Goal: Task Accomplishment & Management: Complete application form

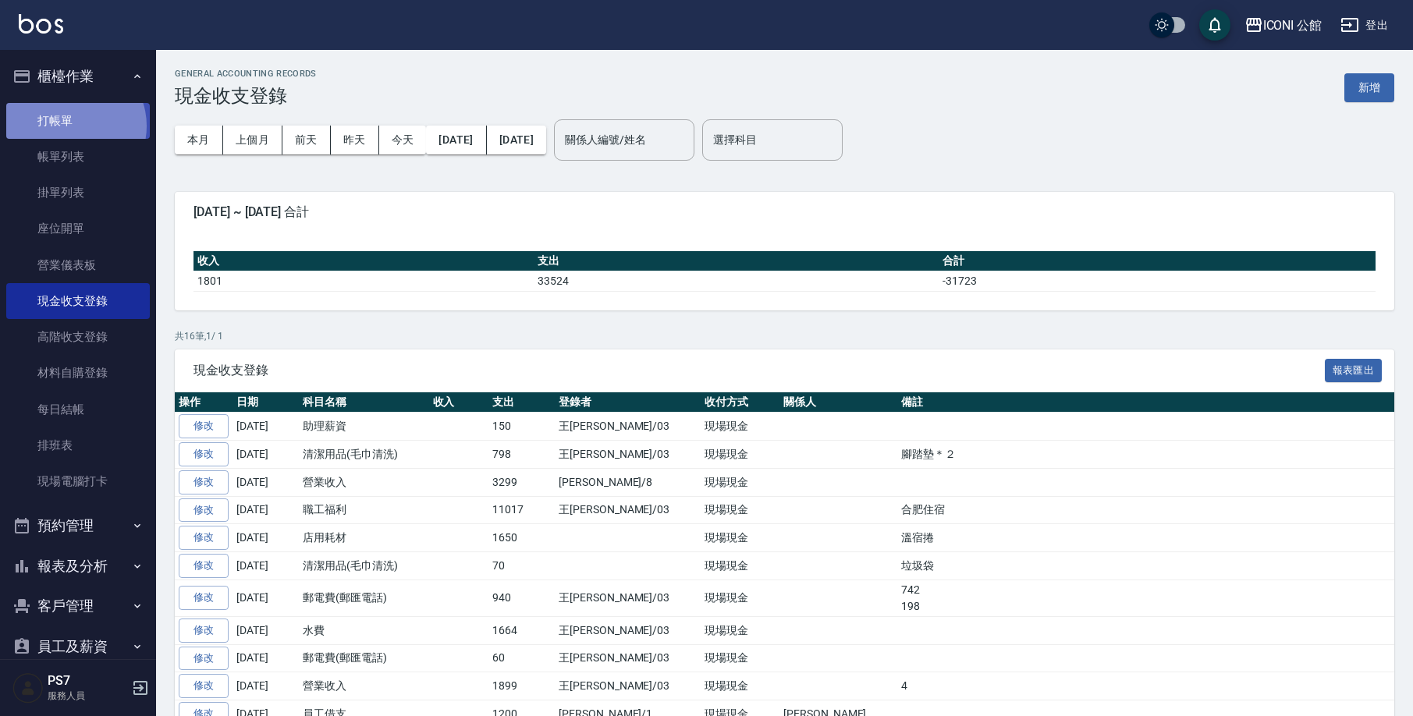
click at [74, 125] on link "打帳單" at bounding box center [78, 121] width 144 height 36
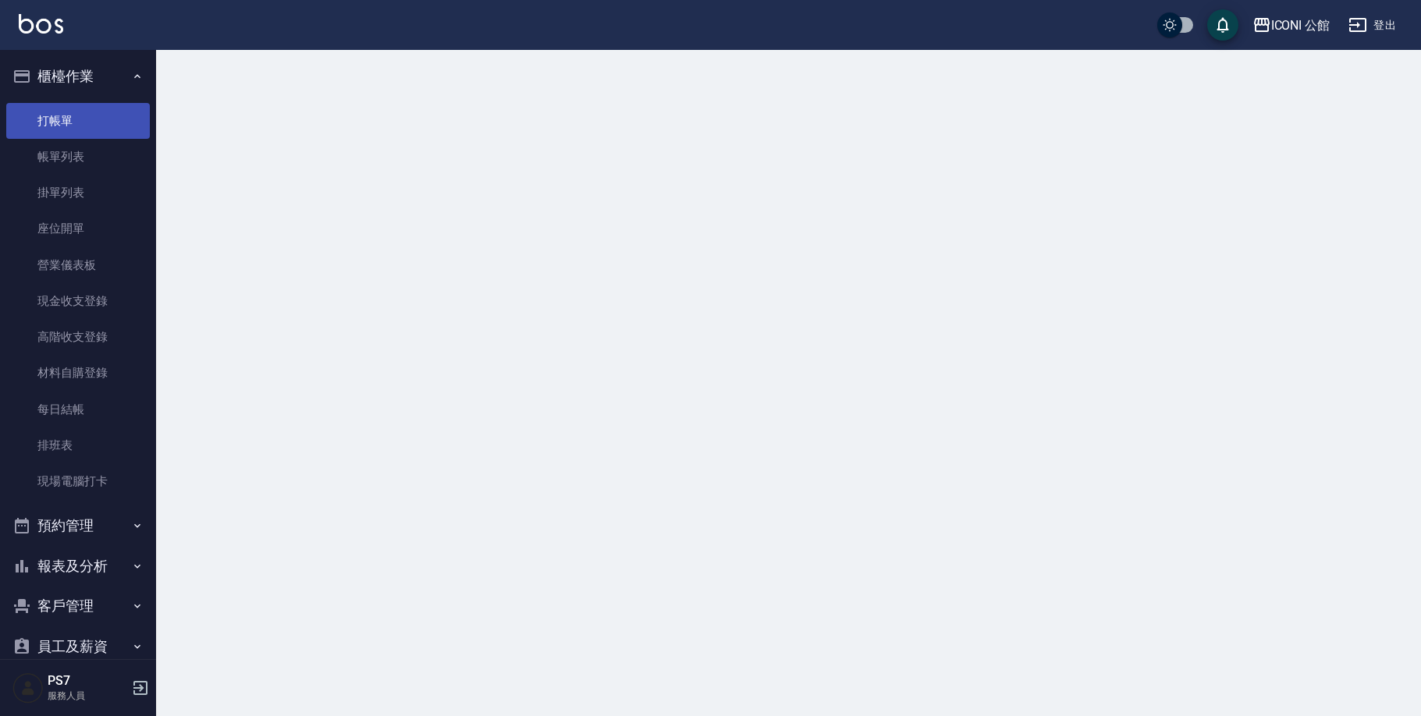
click at [74, 125] on link "打帳單" at bounding box center [78, 121] width 144 height 36
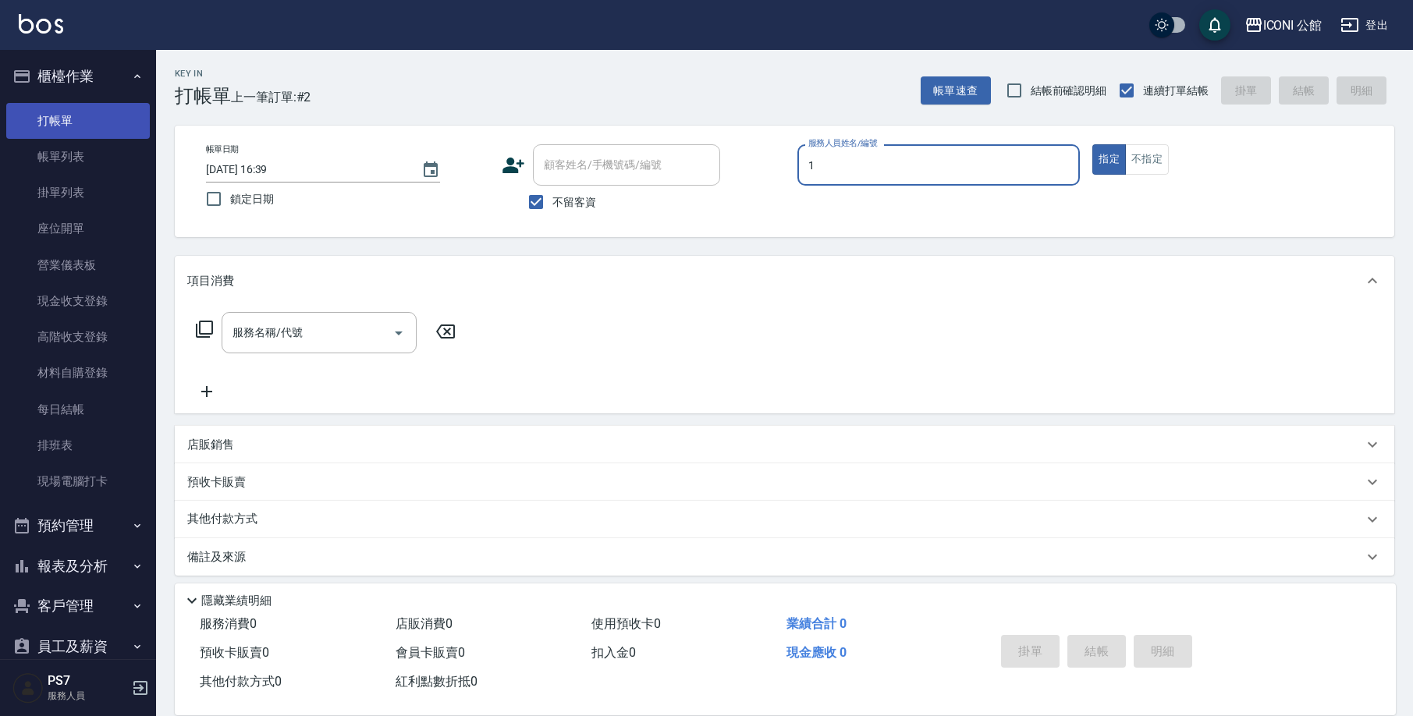
type input "[PERSON_NAME]-1"
type button "true"
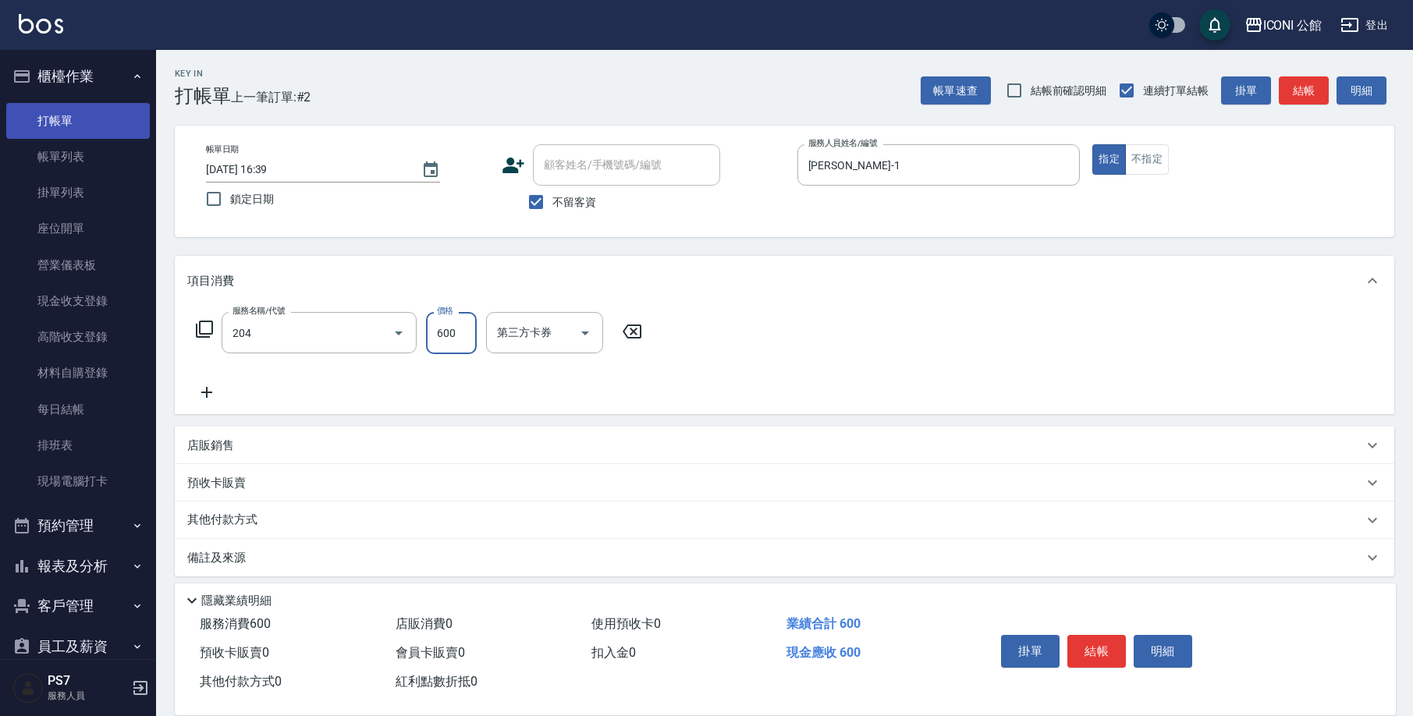
type input "指定洗+剪(204)"
type input "[PERSON_NAME]-1"
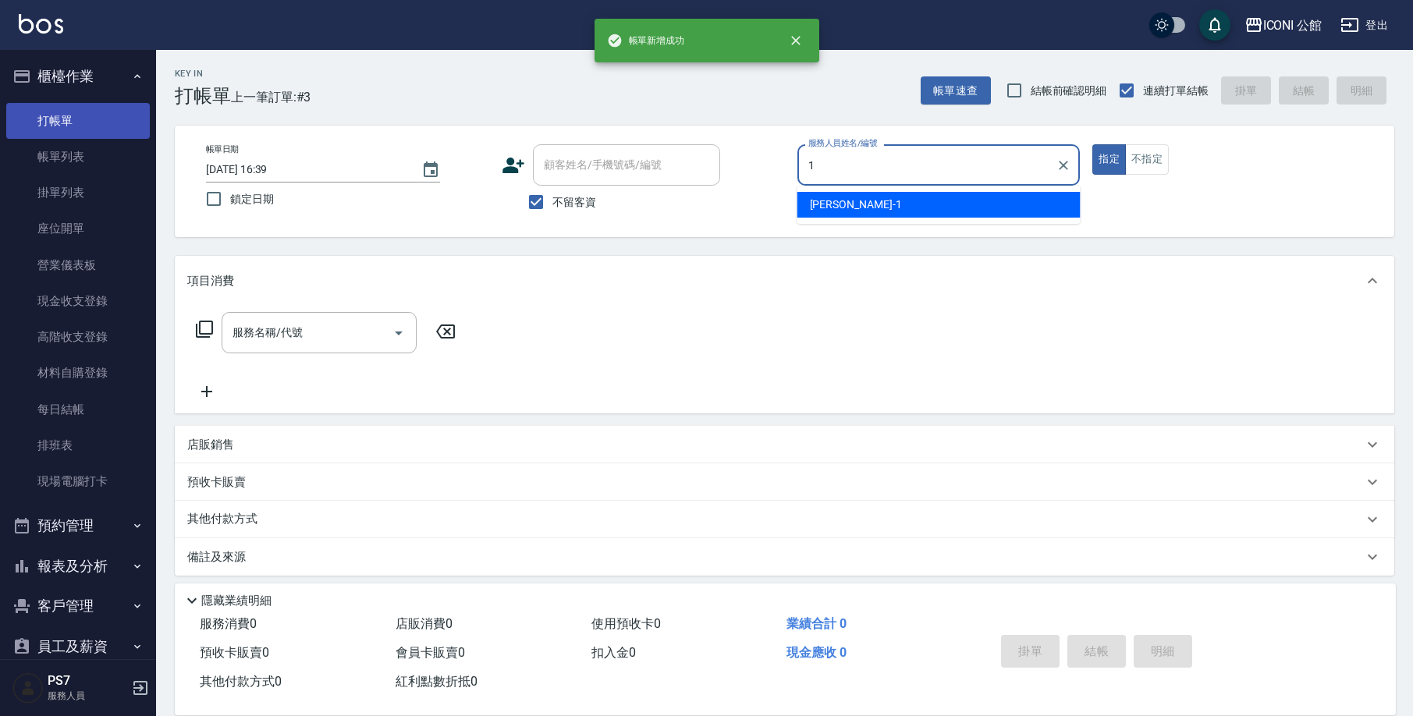
type input "[PERSON_NAME]-1"
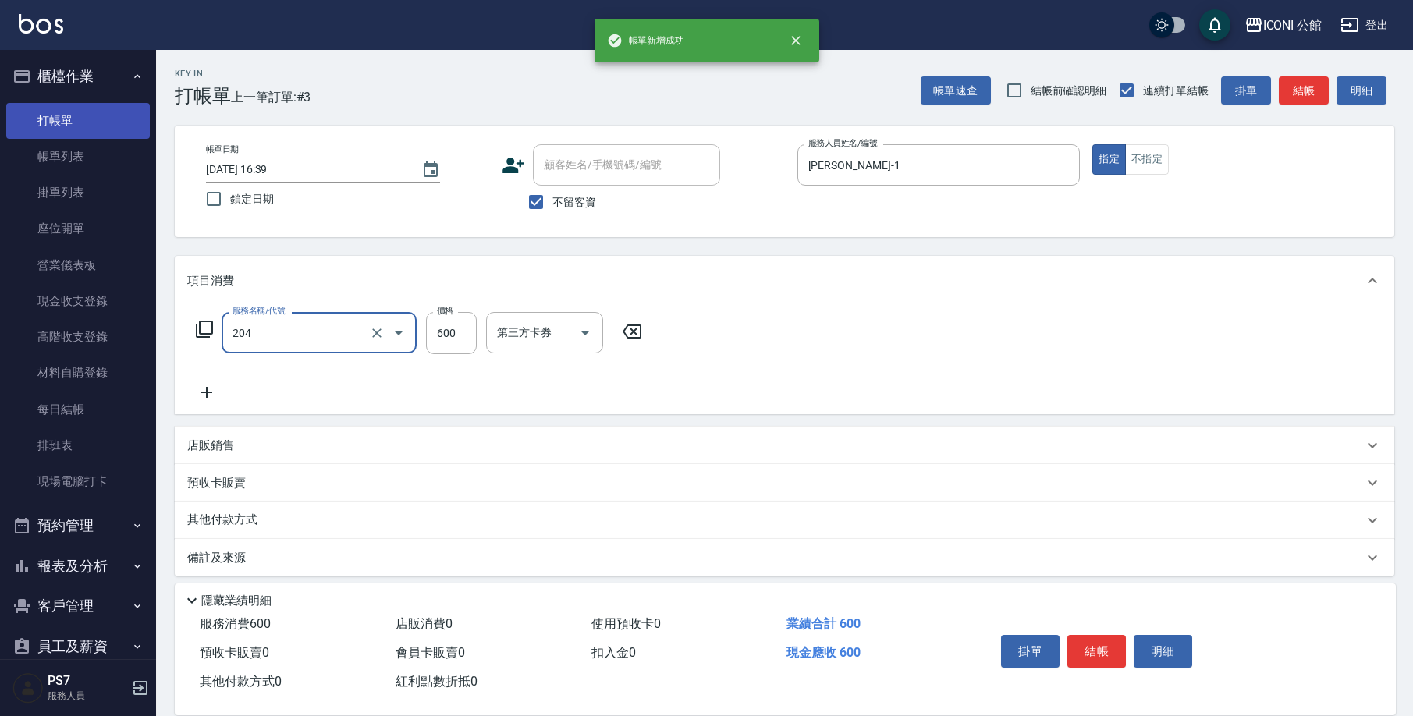
type input "指定洗+剪(204)"
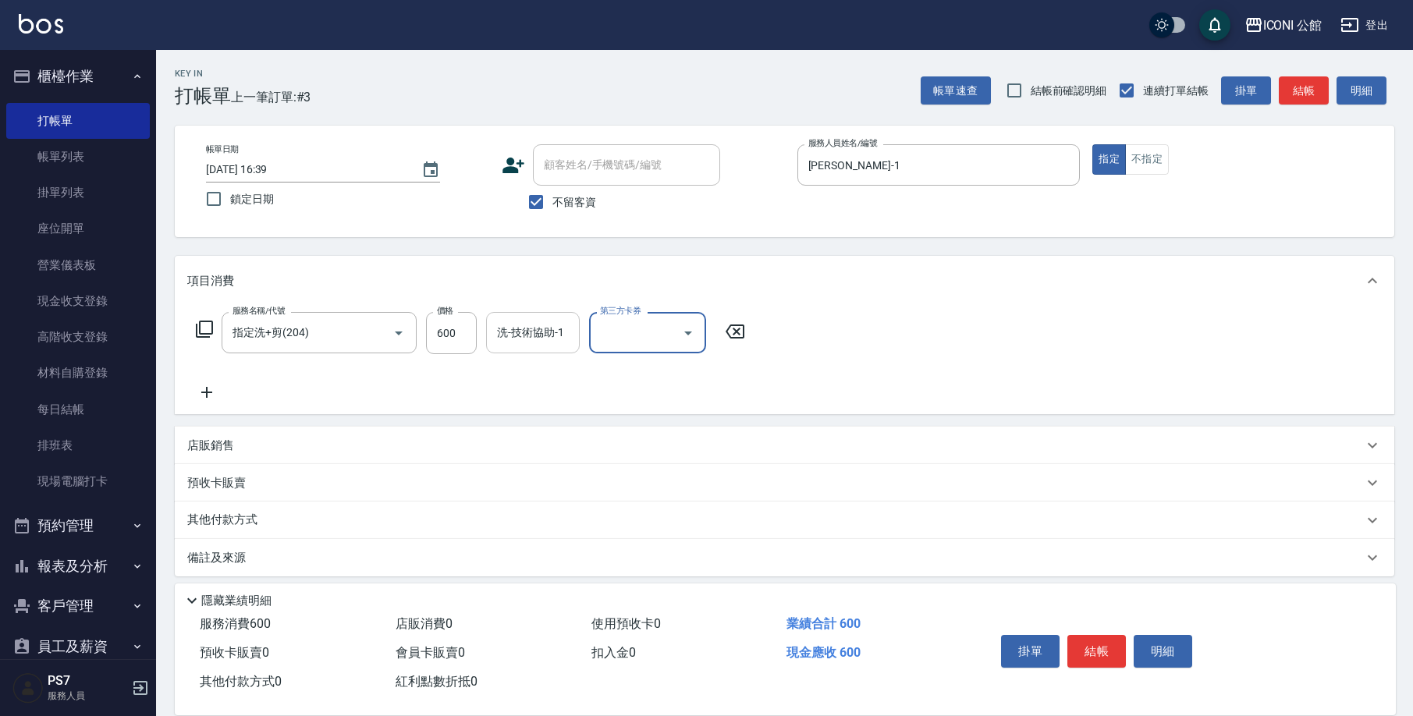
click at [564, 334] on input "洗-技術協助-1" at bounding box center [533, 332] width 80 height 27
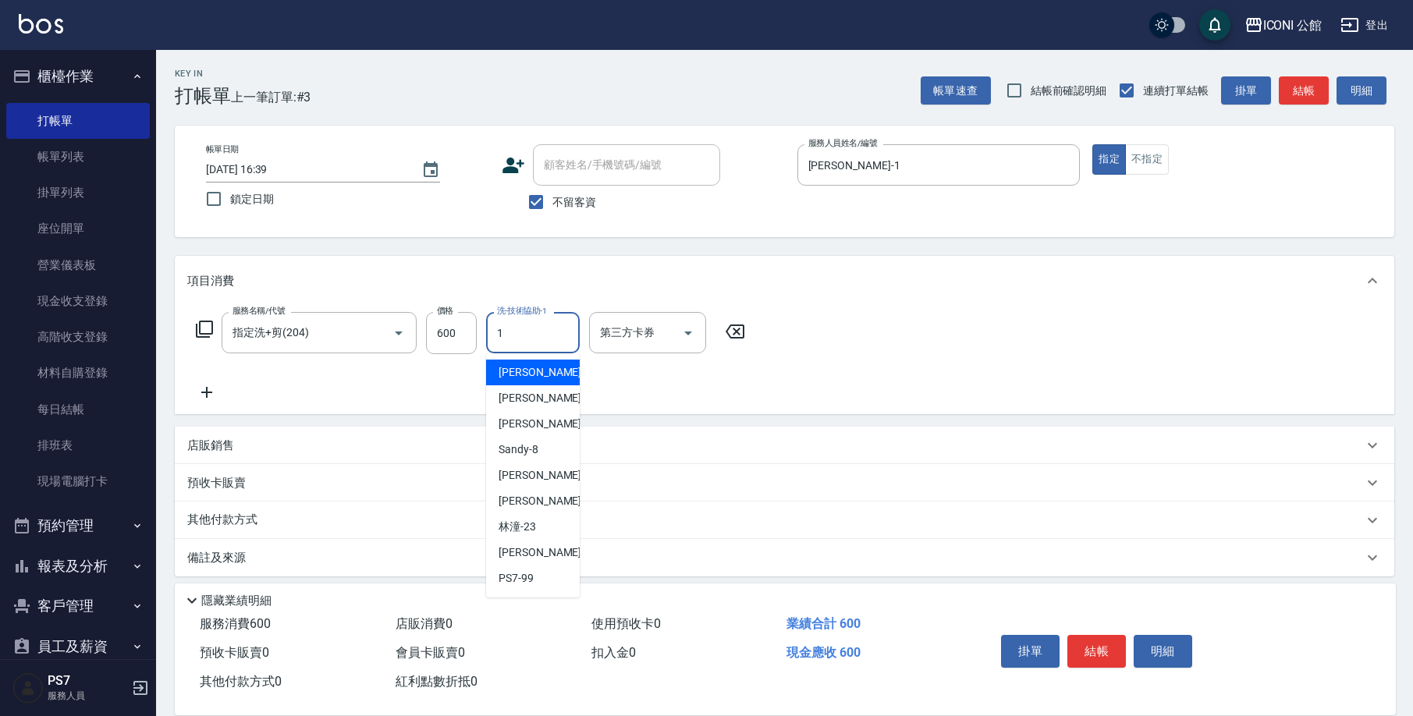
type input "[PERSON_NAME]-1"
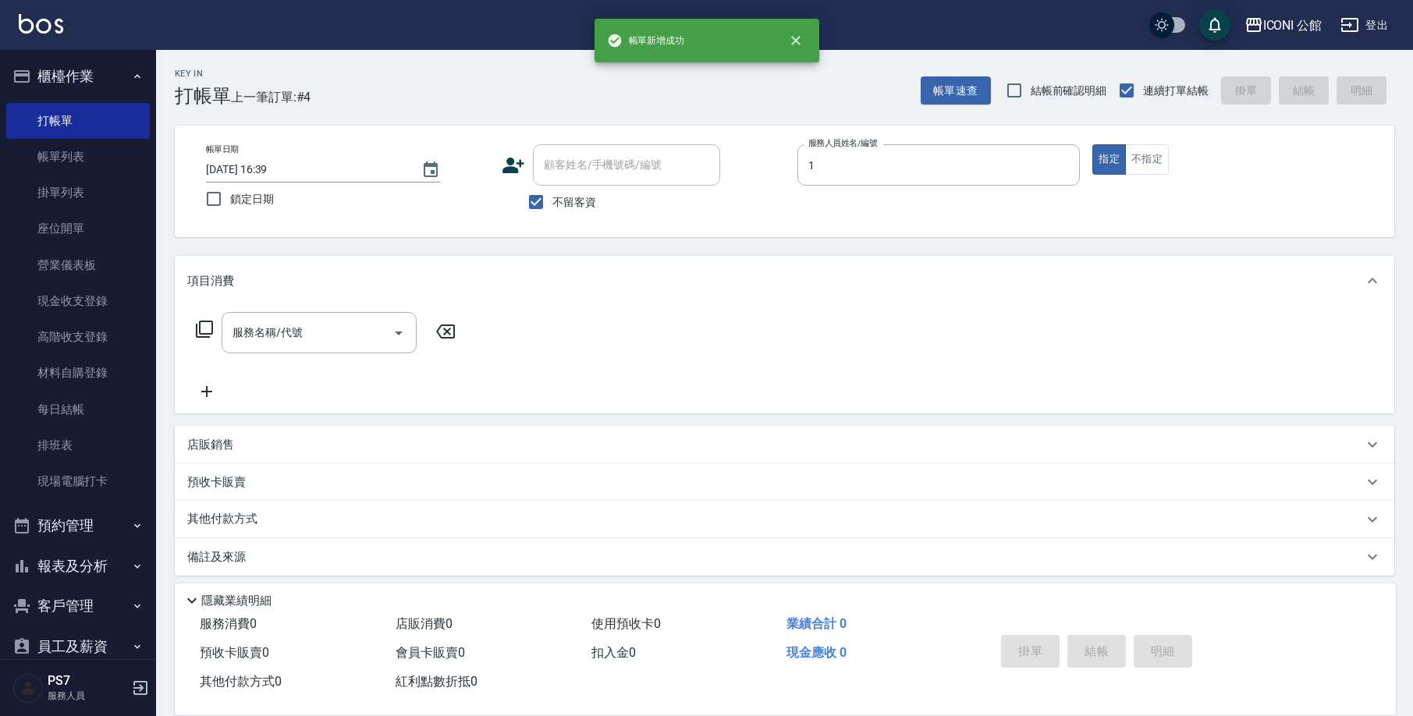
type input "[PERSON_NAME]-1"
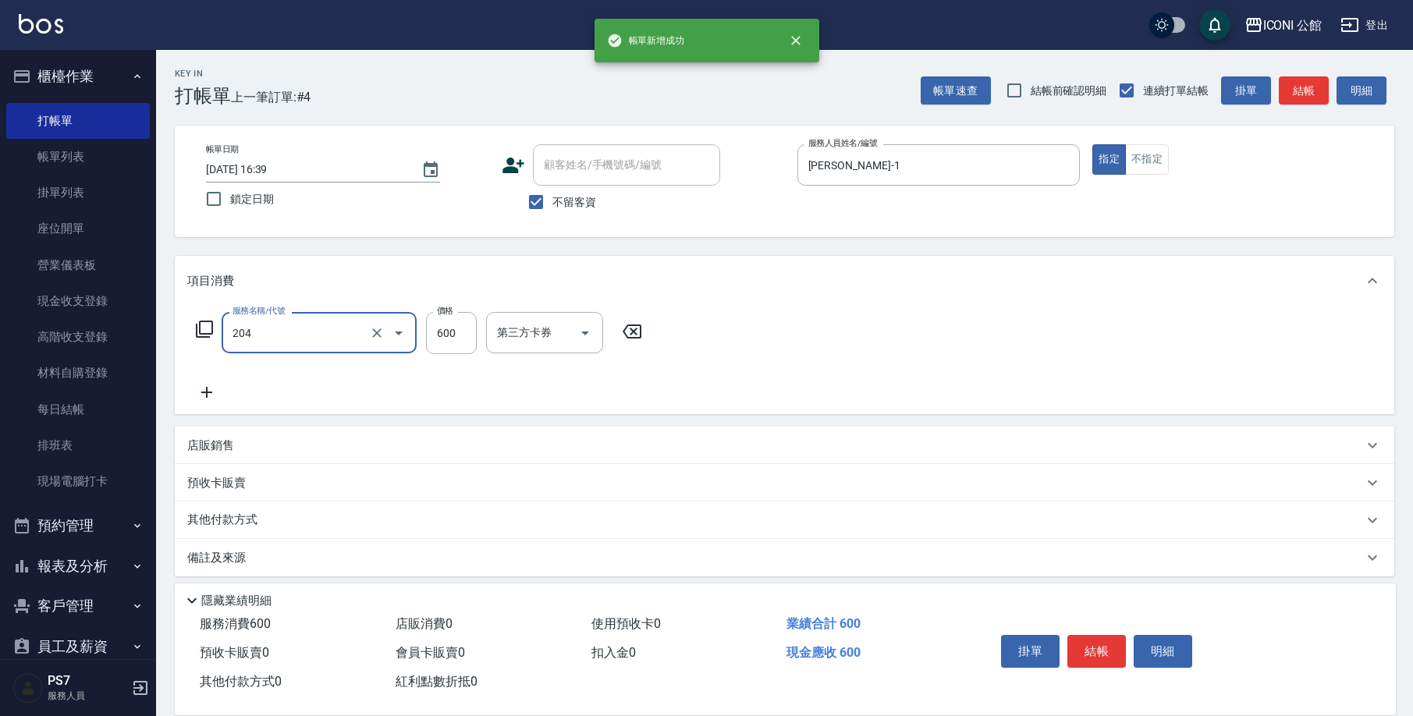
type input "指定洗+剪(204)"
type input "[PERSON_NAME]-1"
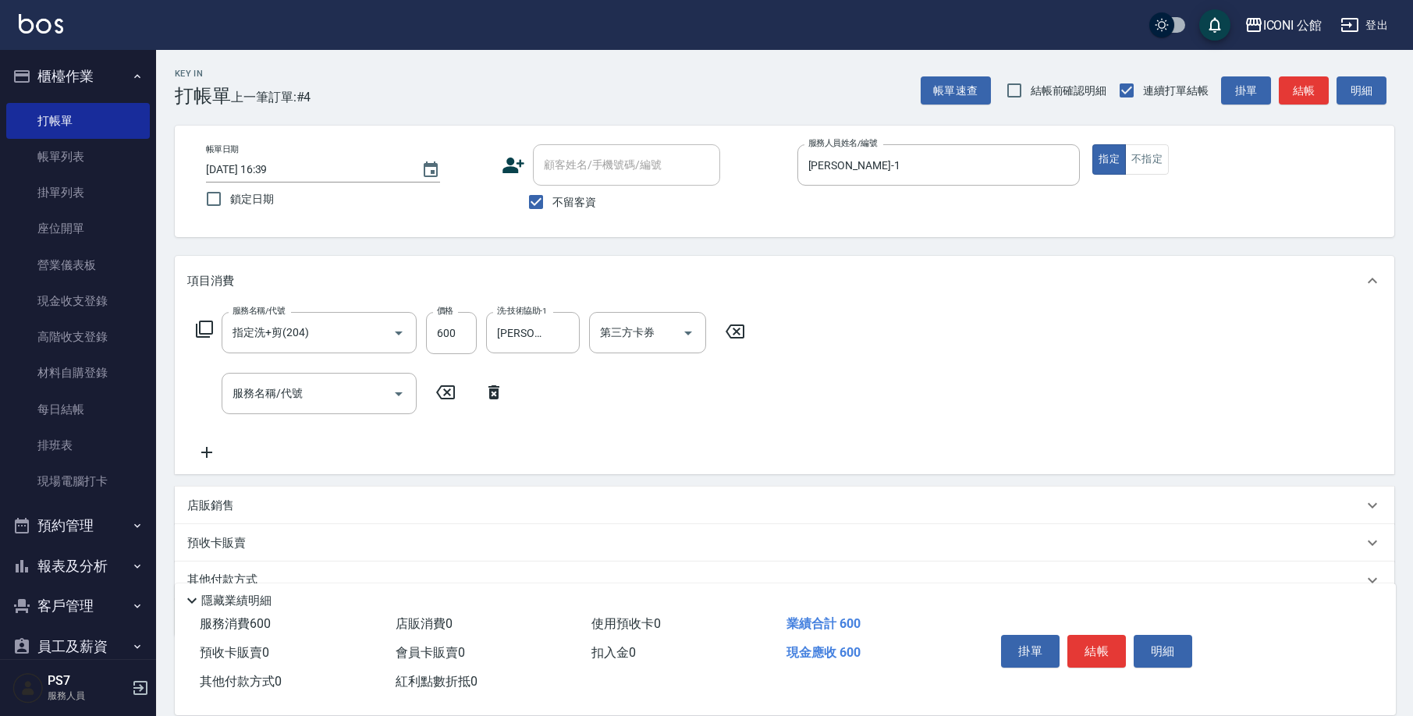
click at [204, 499] on p "店販銷售" at bounding box center [210, 506] width 47 height 16
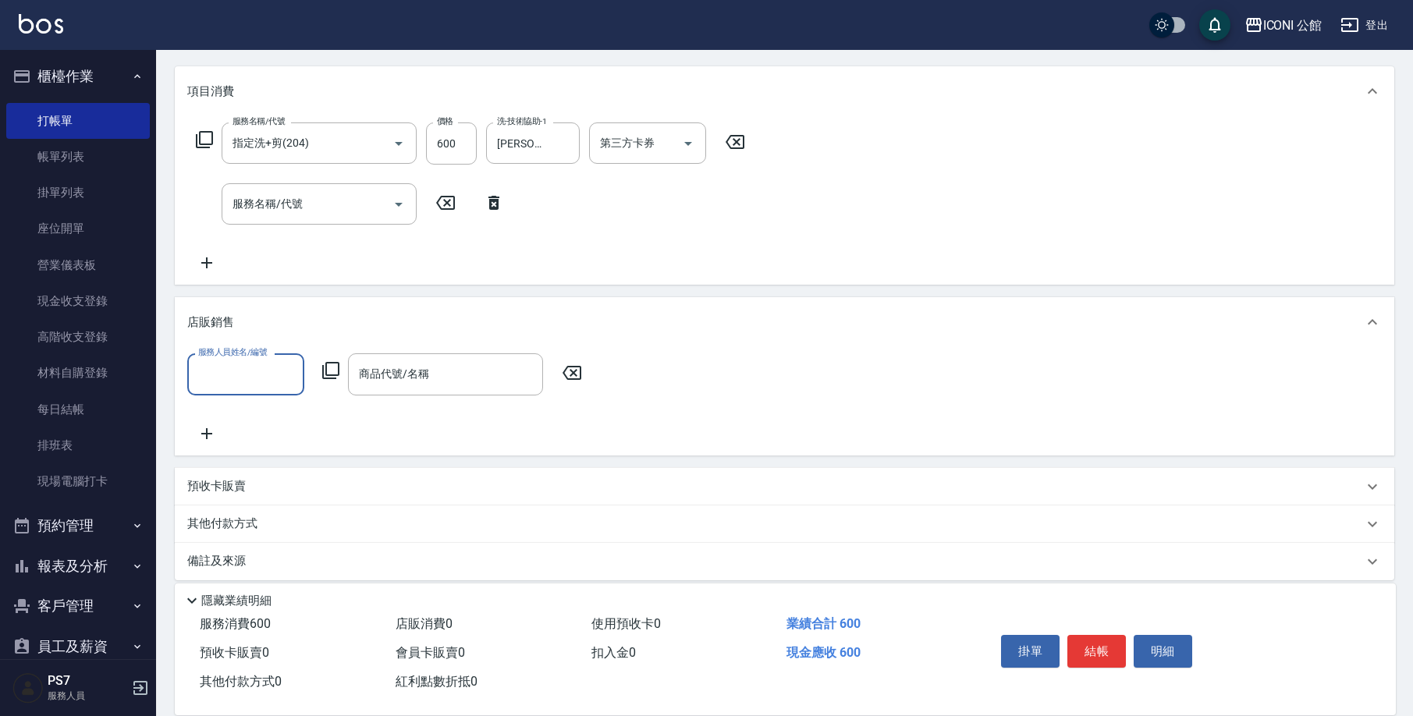
click at [222, 377] on input "服務人員姓名/編號" at bounding box center [245, 374] width 103 height 27
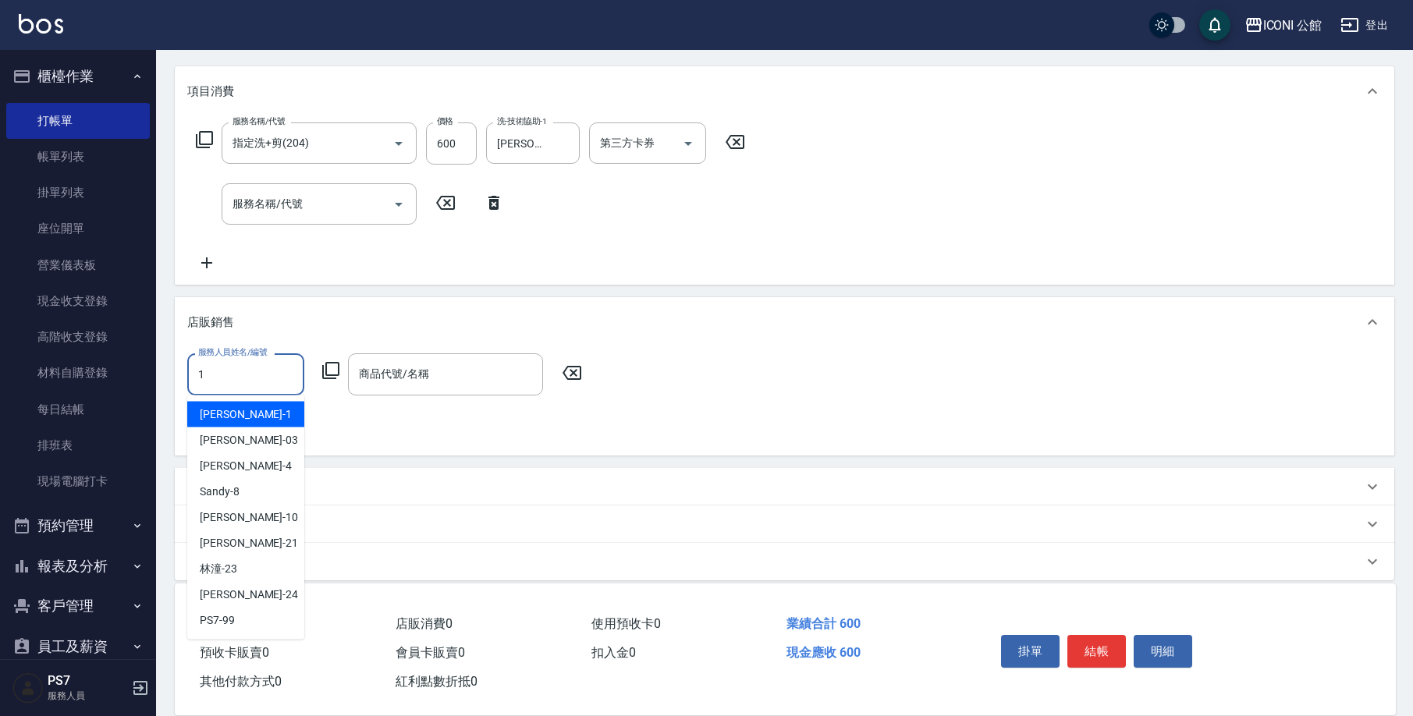
type input "[PERSON_NAME]-1"
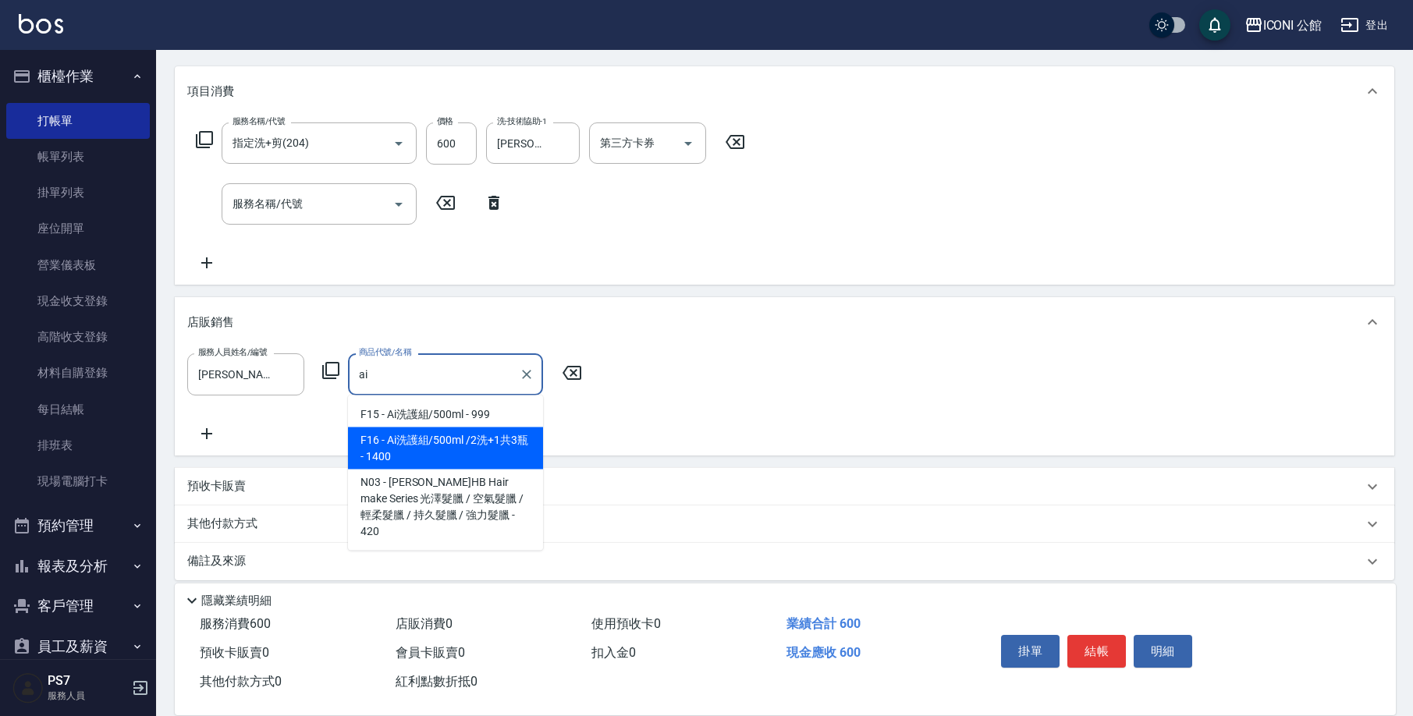
click at [400, 451] on span "F16 - Ai洗護組/500ml /2洗+1共3瓶 - 1400" at bounding box center [445, 449] width 195 height 42
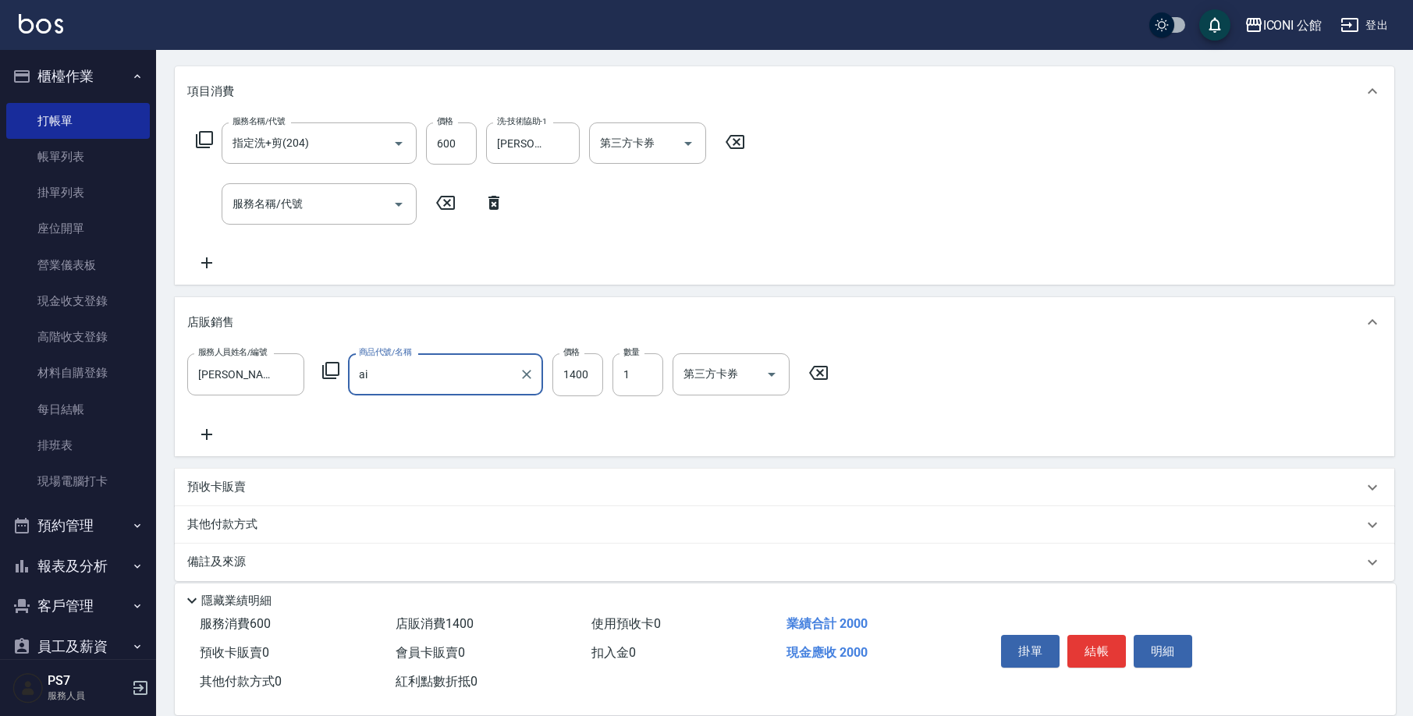
type input "Ai洗護組/500ml /2洗+1共3瓶"
click at [574, 382] on input "1400" at bounding box center [578, 375] width 51 height 42
type input "1200"
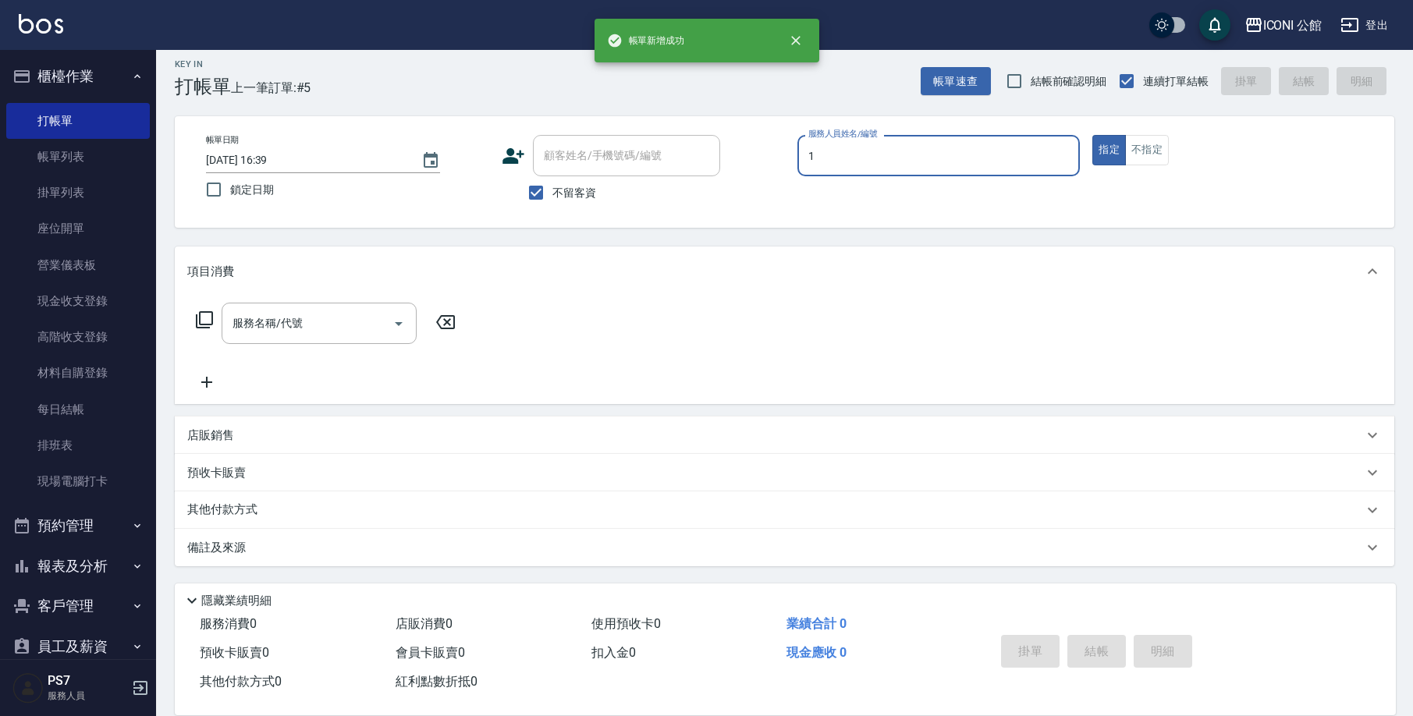
scroll to position [9, 0]
type input "[PERSON_NAME]-1"
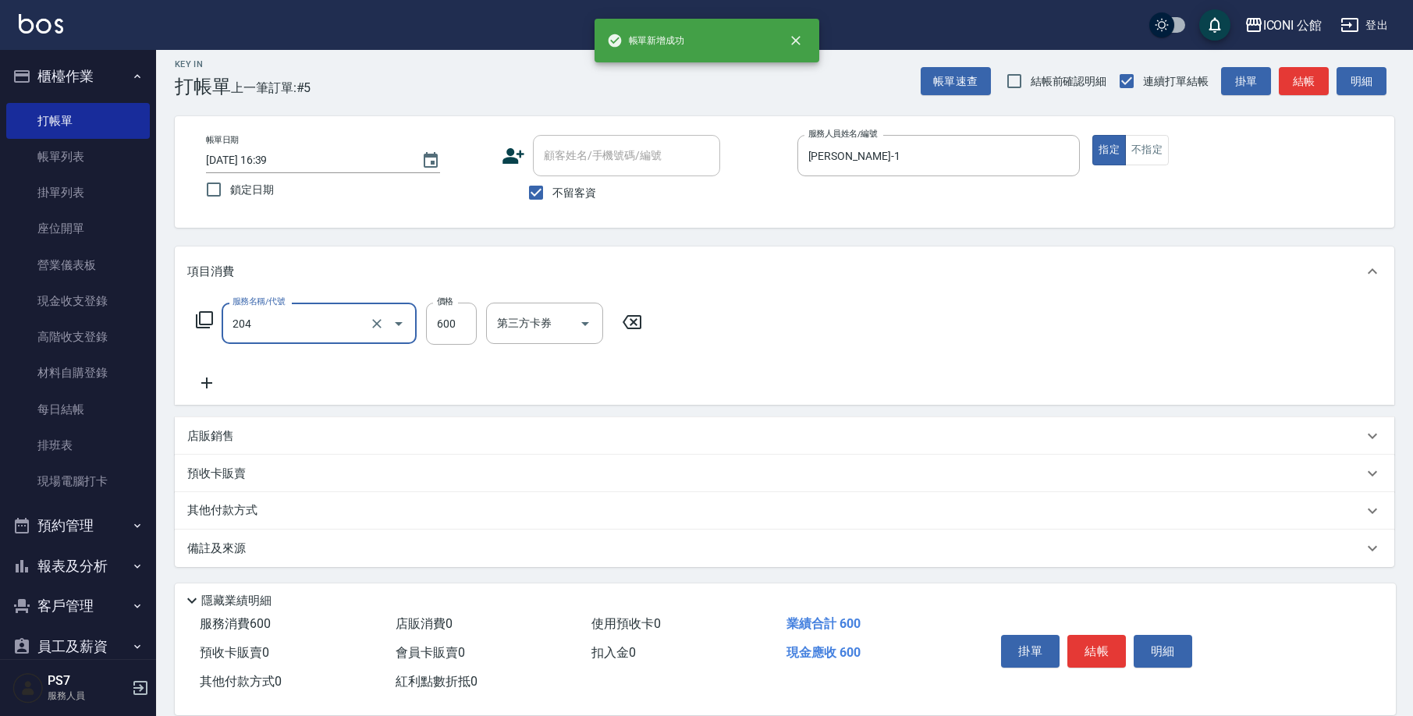
type input "指定洗+剪(204)"
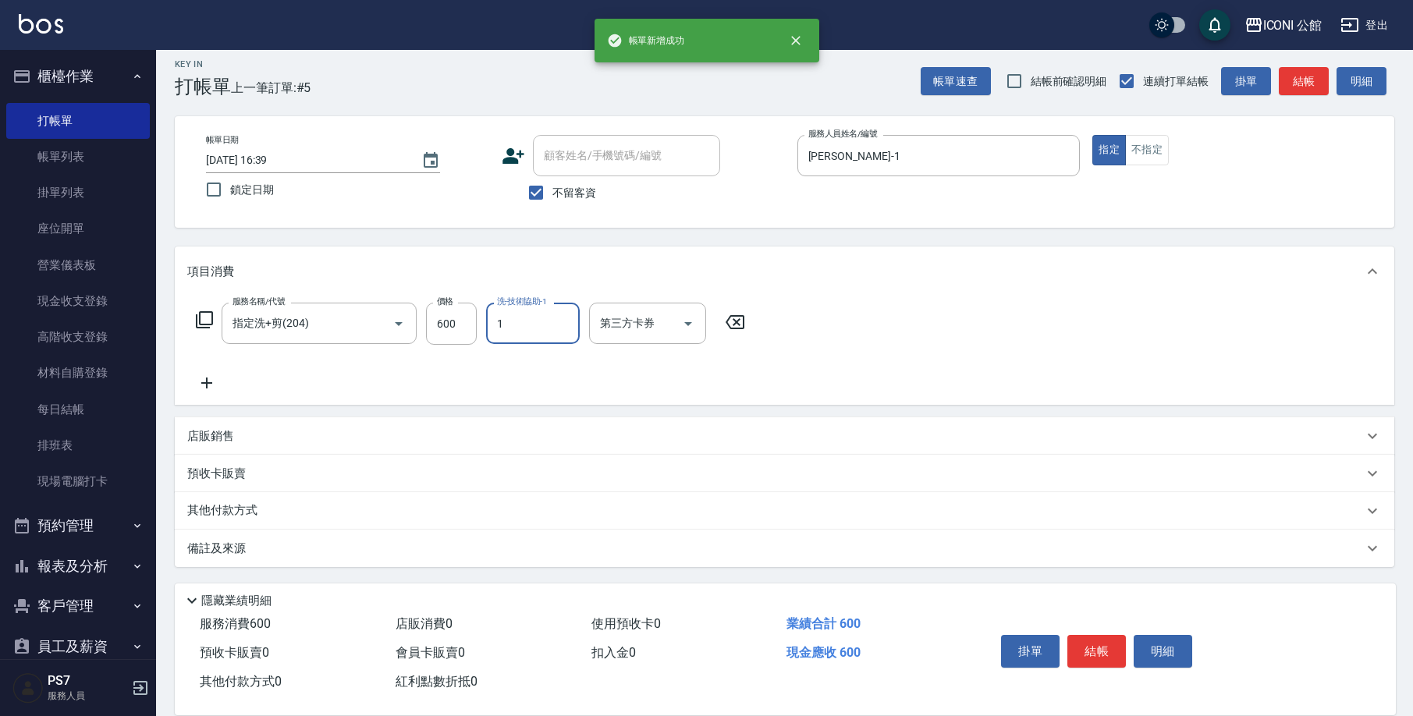
type input "[PERSON_NAME]-1"
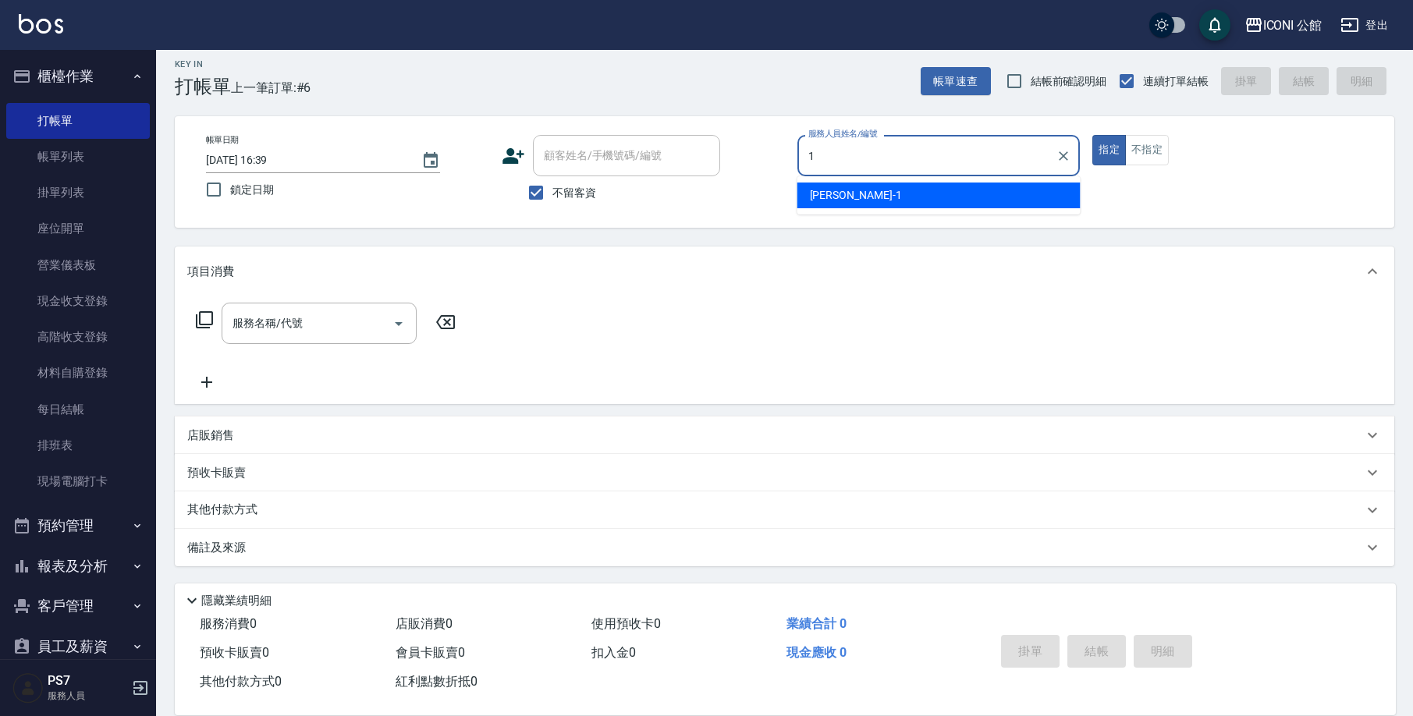
type input "[PERSON_NAME]-1"
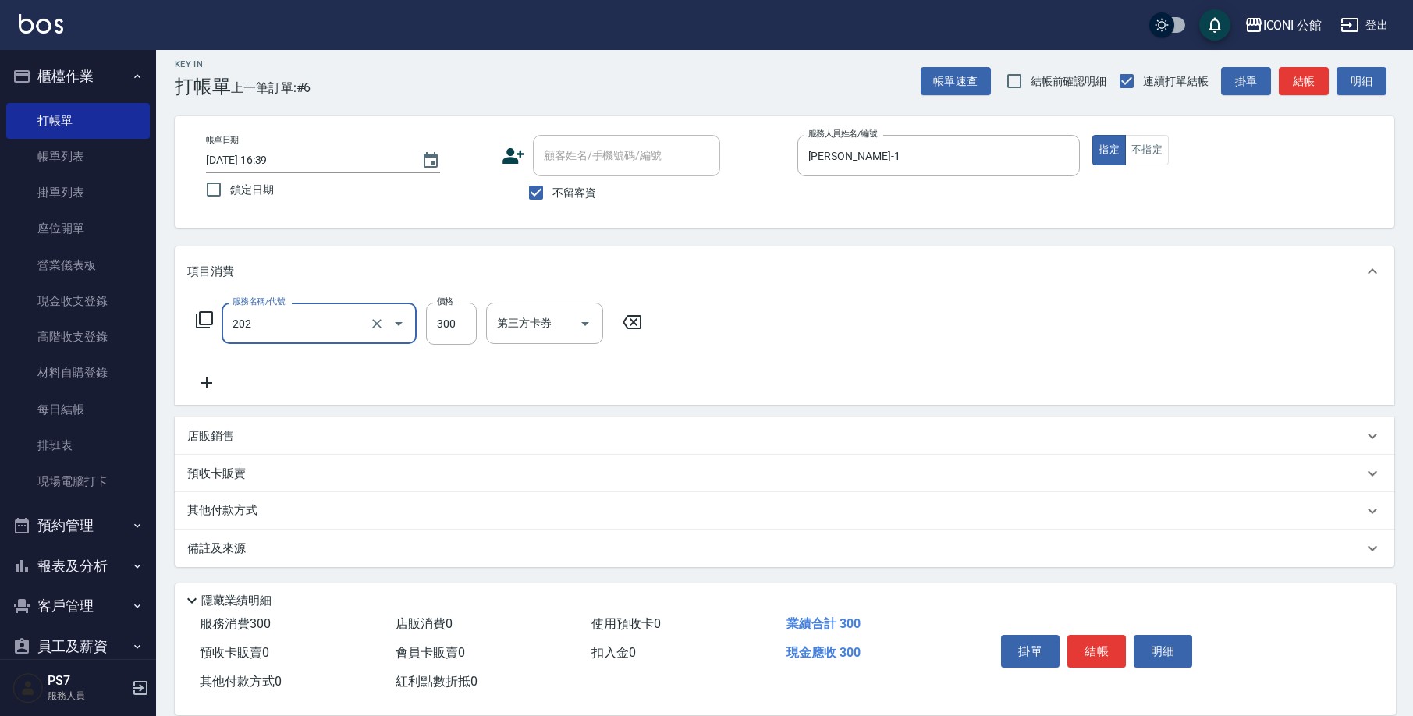
type input "單剪(202)"
type input "400"
click at [301, 505] on div "其他付款方式" at bounding box center [775, 511] width 1176 height 17
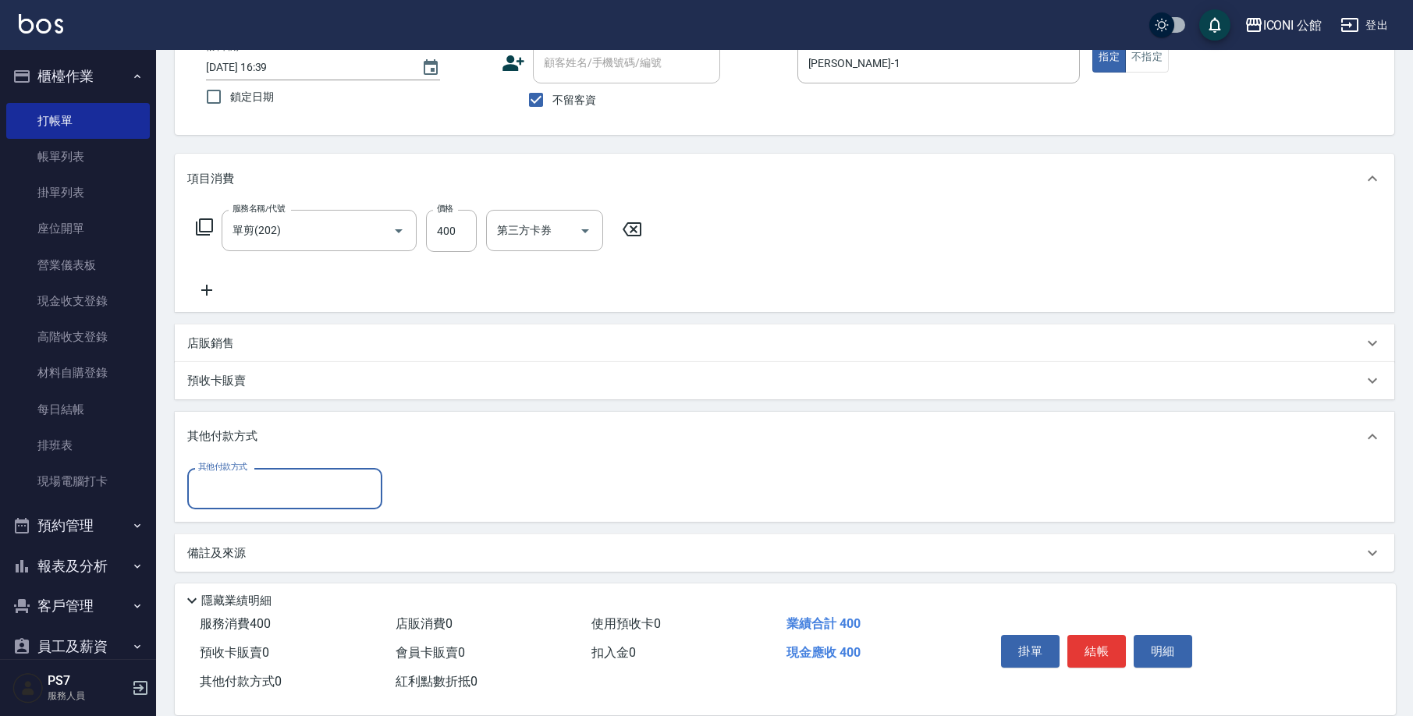
scroll to position [0, 0]
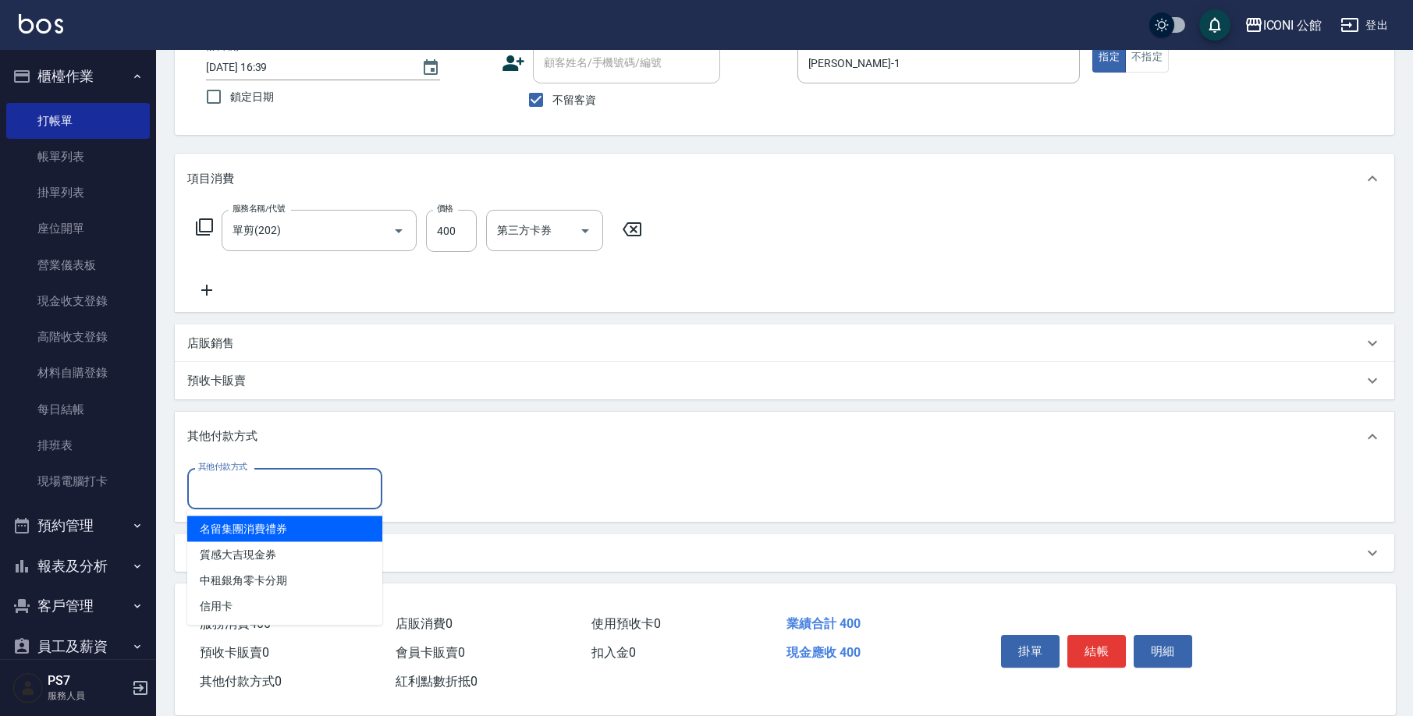
click at [302, 489] on input "其他付款方式" at bounding box center [284, 488] width 181 height 27
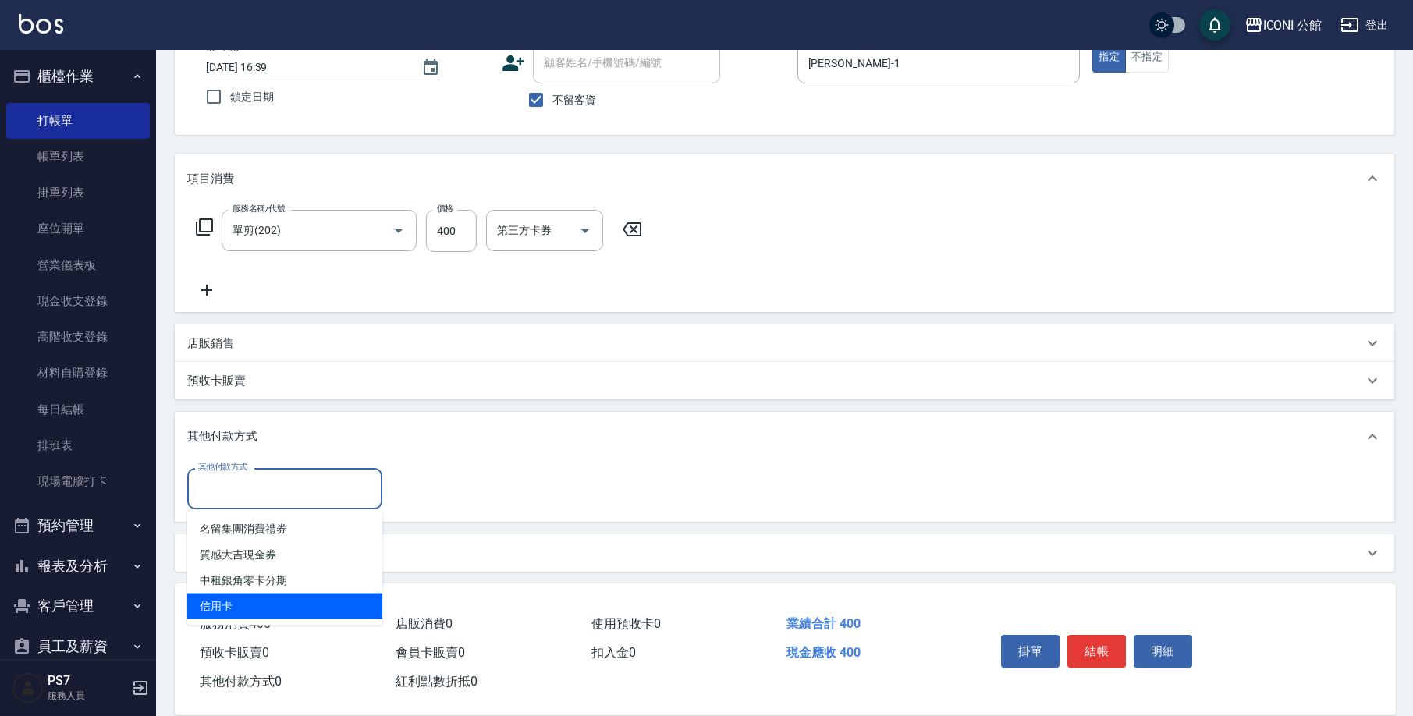
click at [315, 603] on span "信用卡" at bounding box center [284, 607] width 195 height 26
type input "信用卡"
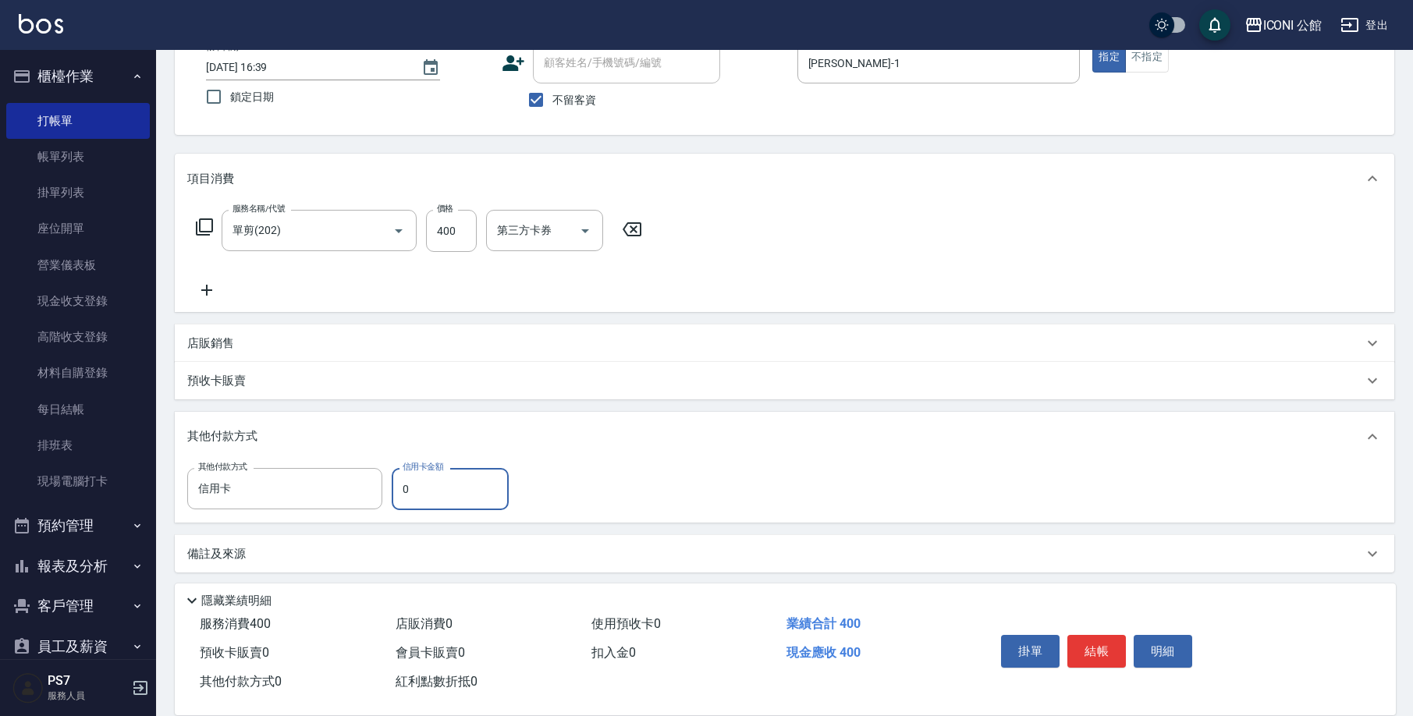
click at [415, 496] on input "0" at bounding box center [450, 489] width 117 height 42
type input "400"
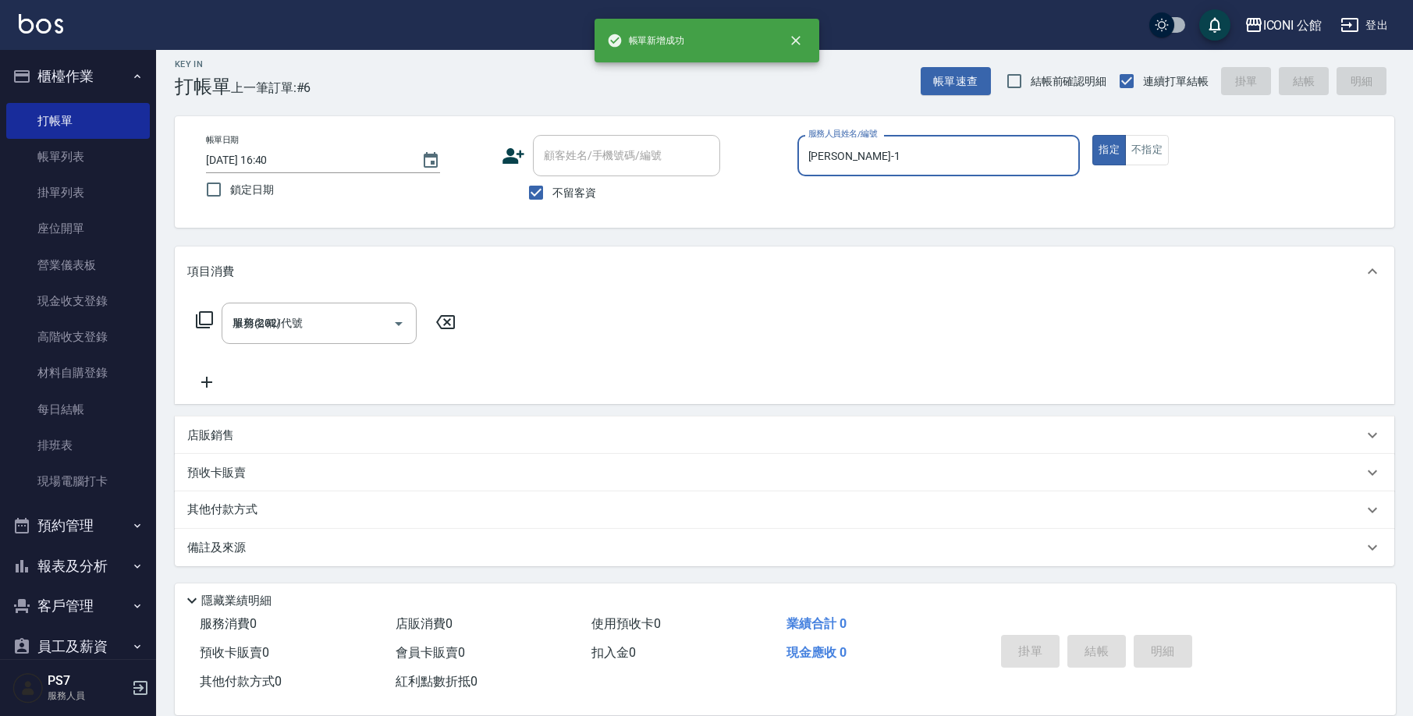
type input "[DATE] 16:40"
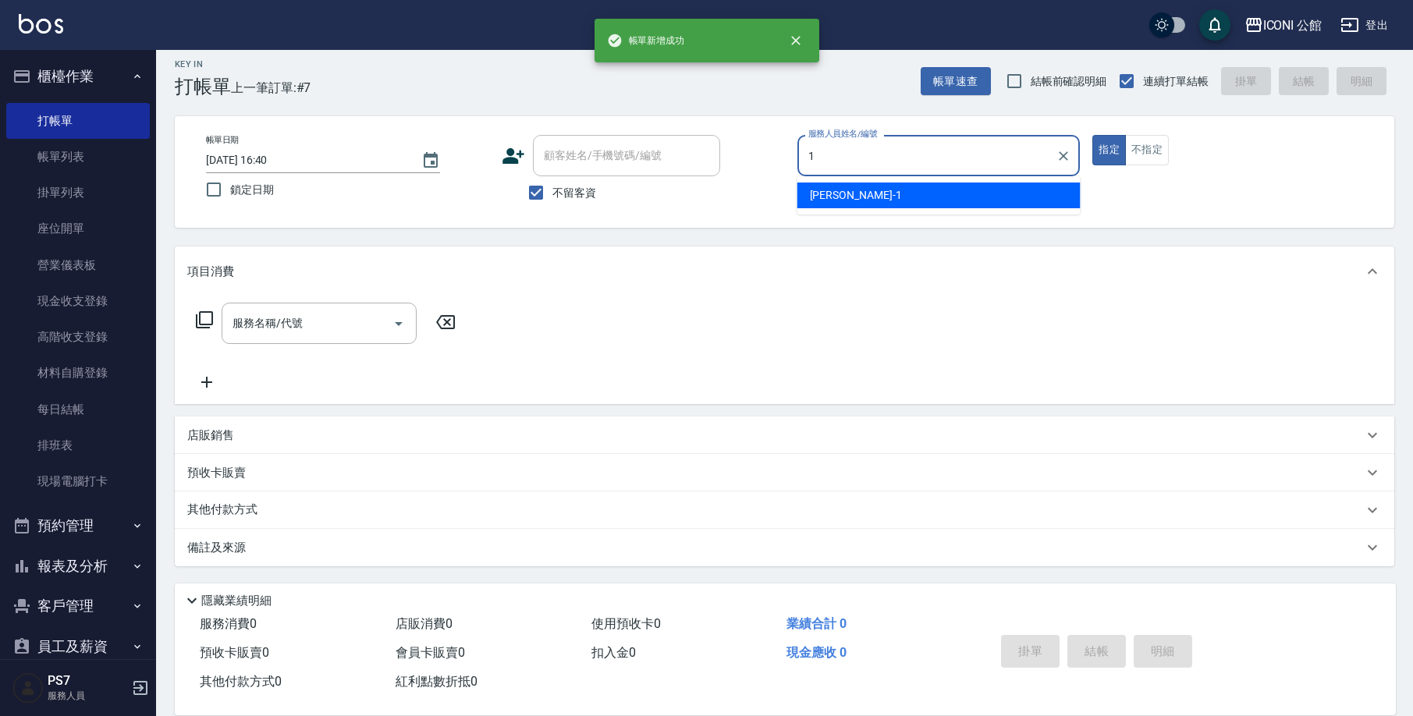
type input "[PERSON_NAME]-1"
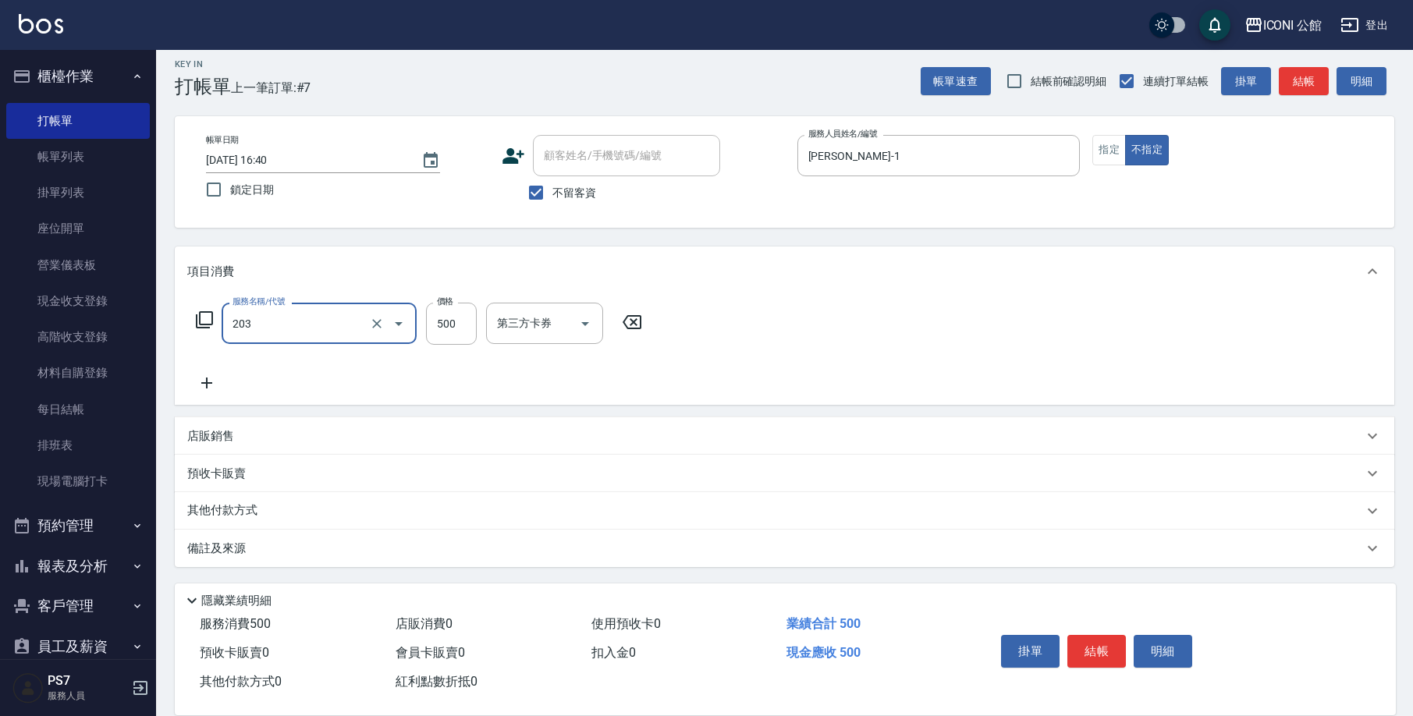
type input "不指定洗+剪(203)"
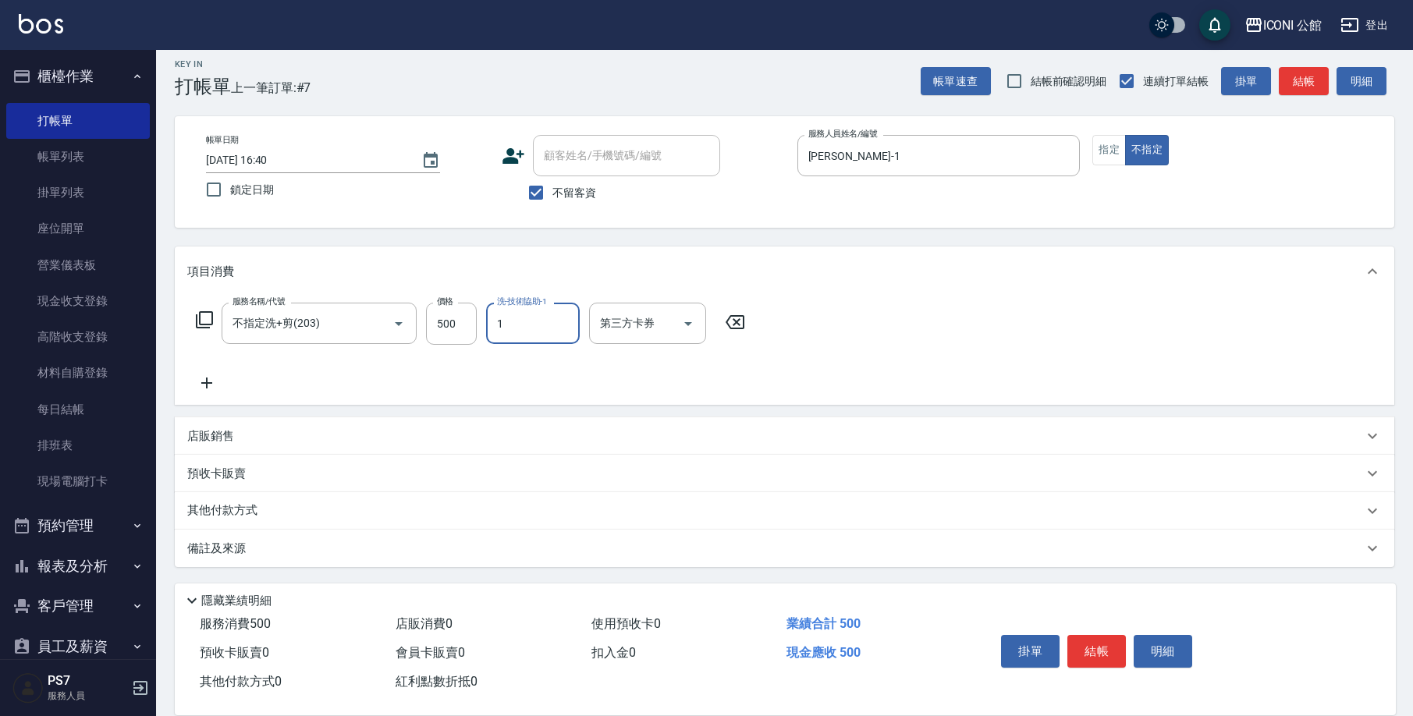
type input "[PERSON_NAME]-1"
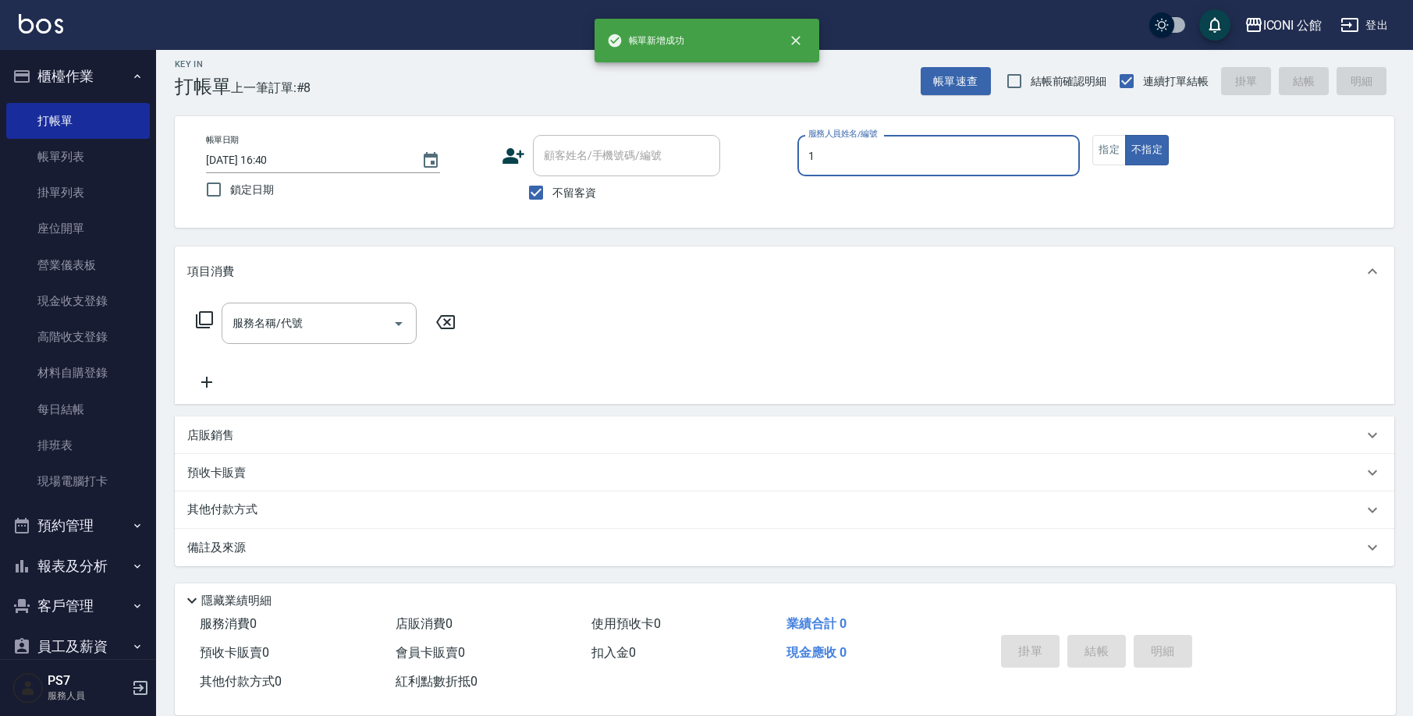
type input "[PERSON_NAME]-1"
type button "false"
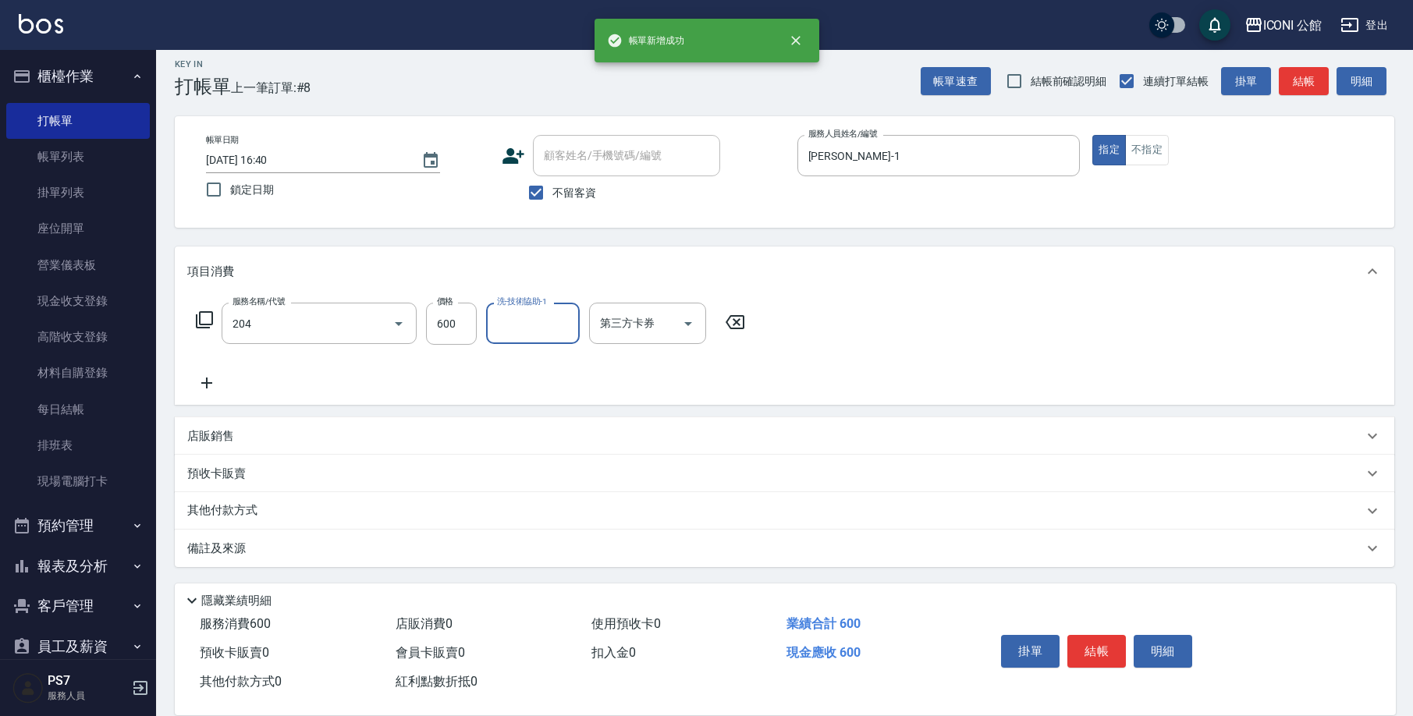
type input "指定洗+剪(204)"
type input "[PERSON_NAME]-1"
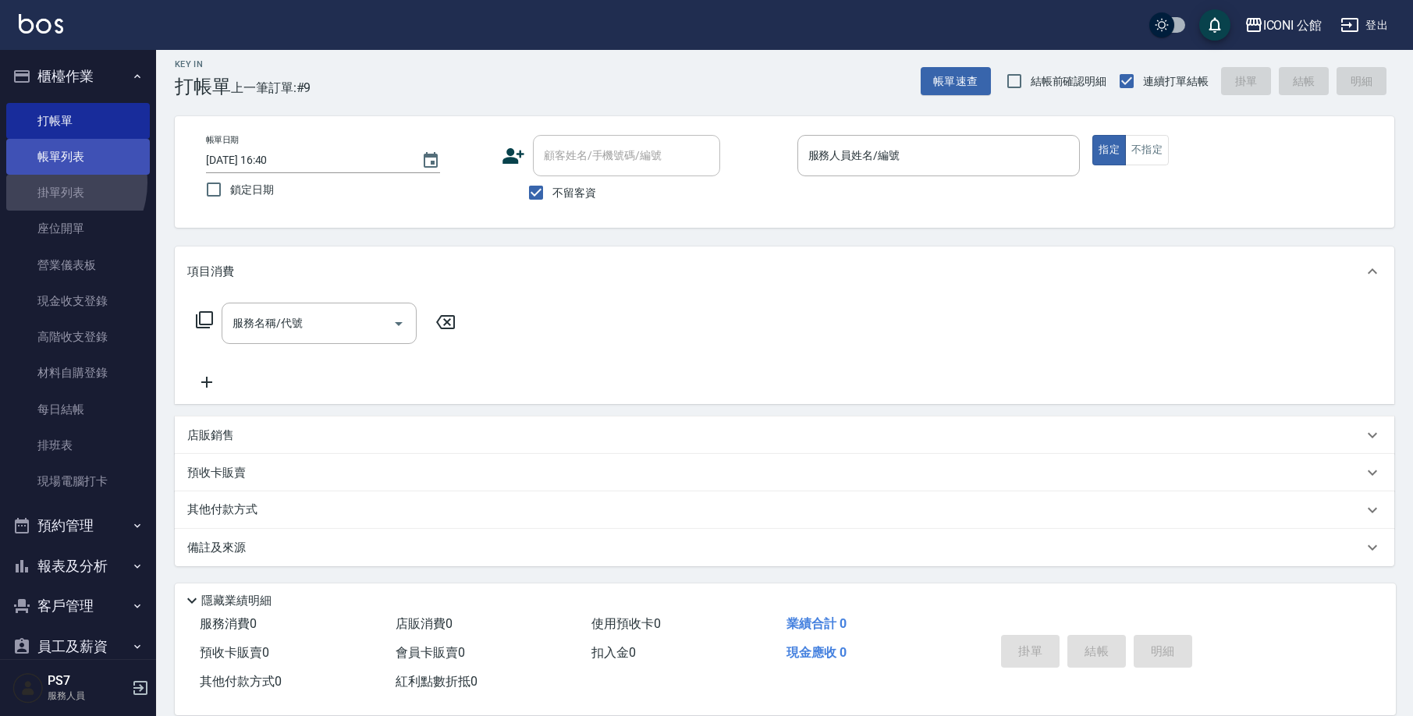
drag, startPoint x: 56, startPoint y: 180, endPoint x: 67, endPoint y: 166, distance: 17.2
click at [63, 172] on ul "打帳單 帳單列表 掛單列表 座位開單 營業儀表板 現金收支登錄 高階收支登錄 材料自購登錄 每日結帳 排班表 現場電腦打卡" at bounding box center [78, 302] width 144 height 410
click at [67, 166] on link "帳單列表" at bounding box center [78, 157] width 144 height 36
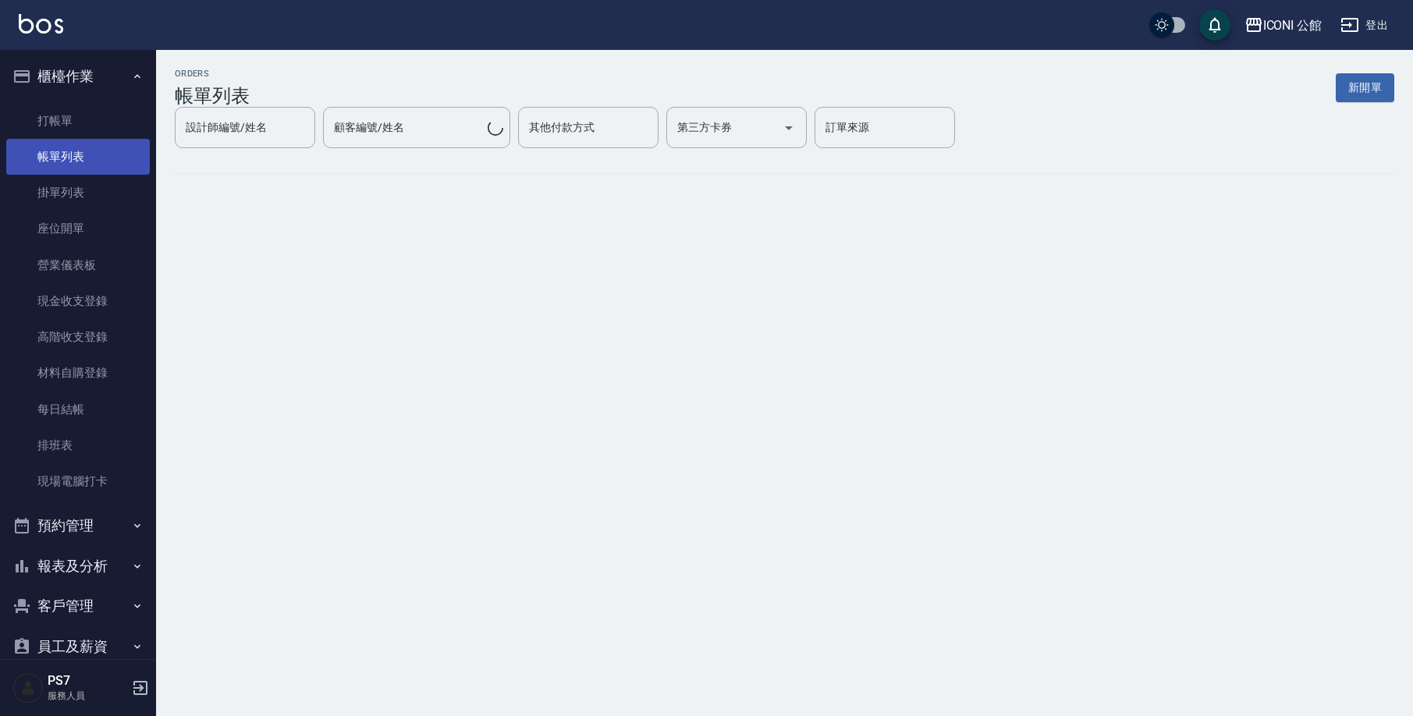
click at [67, 166] on link "帳單列表" at bounding box center [78, 157] width 144 height 36
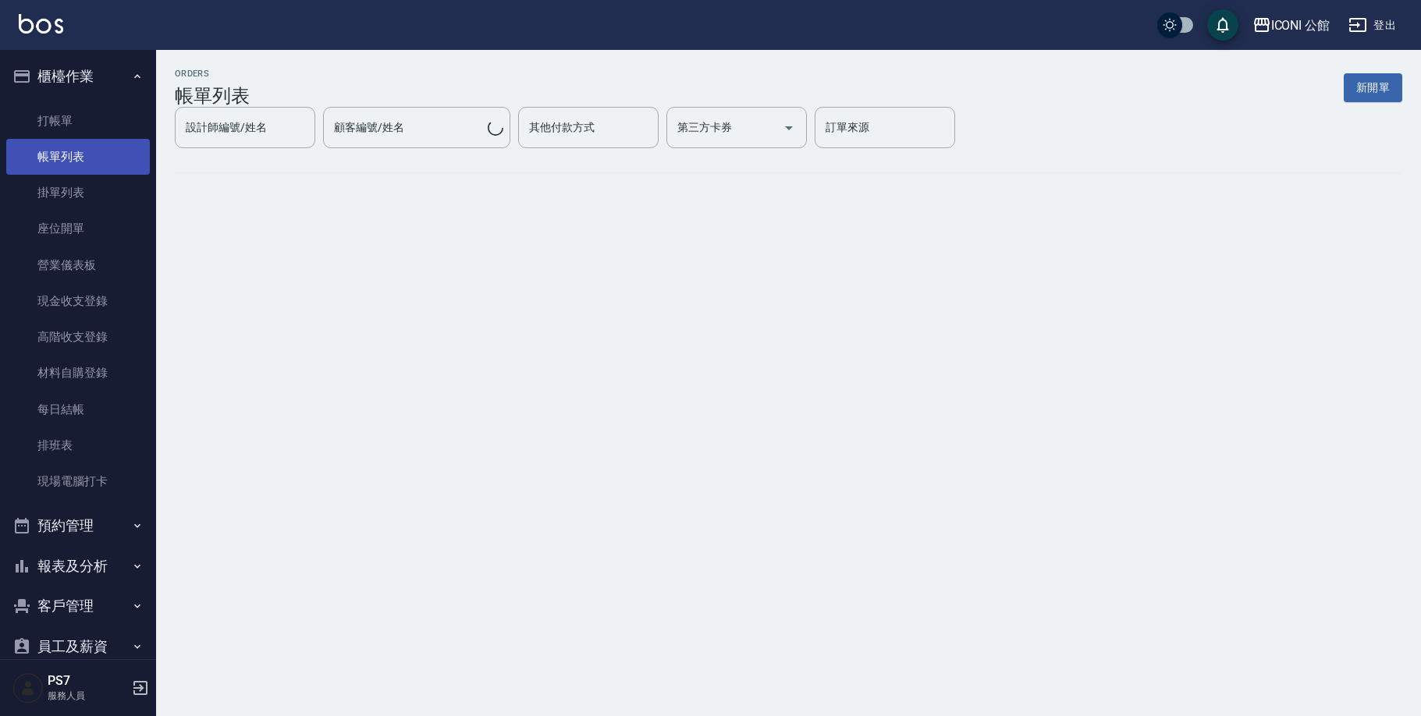
click at [67, 166] on link "帳單列表" at bounding box center [78, 157] width 144 height 36
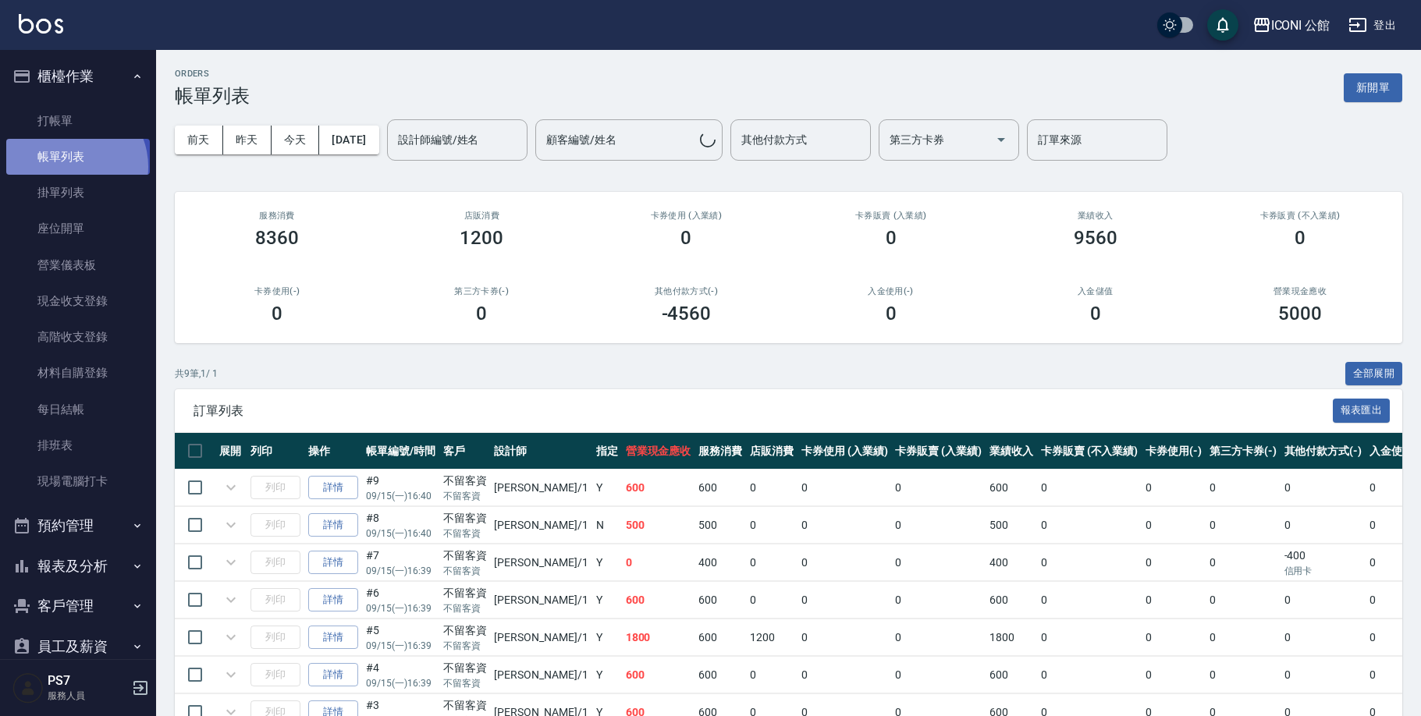
click at [67, 166] on link "帳單列表" at bounding box center [78, 157] width 144 height 36
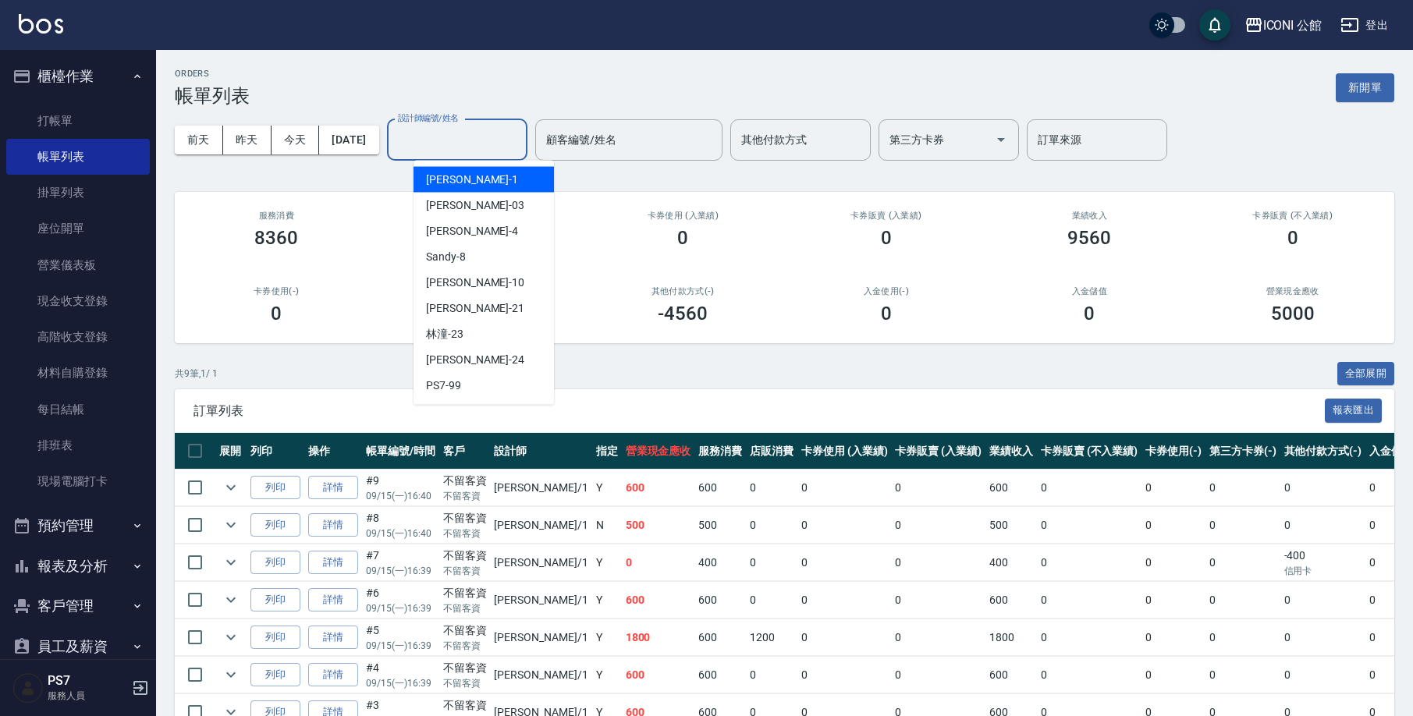
click at [478, 148] on input "設計師編號/姓名" at bounding box center [457, 139] width 126 height 27
type input "[PERSON_NAME]-1"
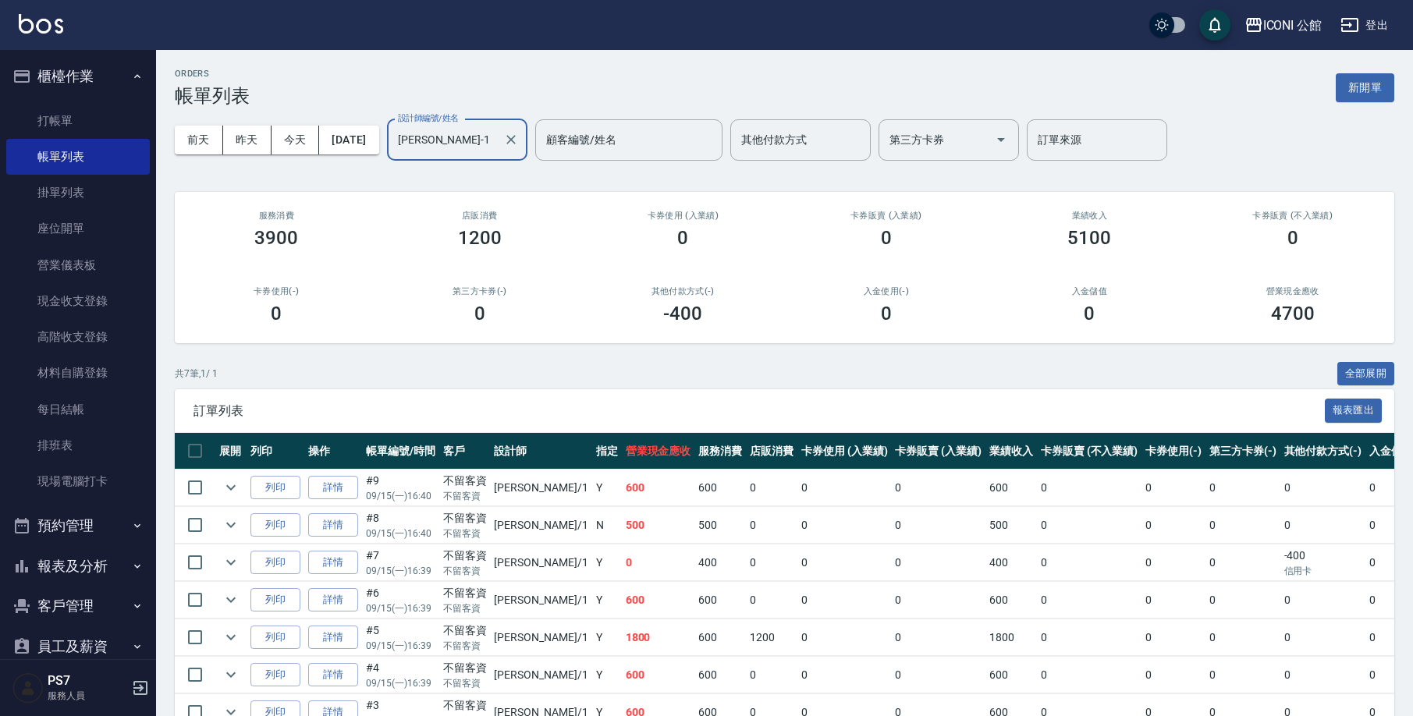
scroll to position [87, 0]
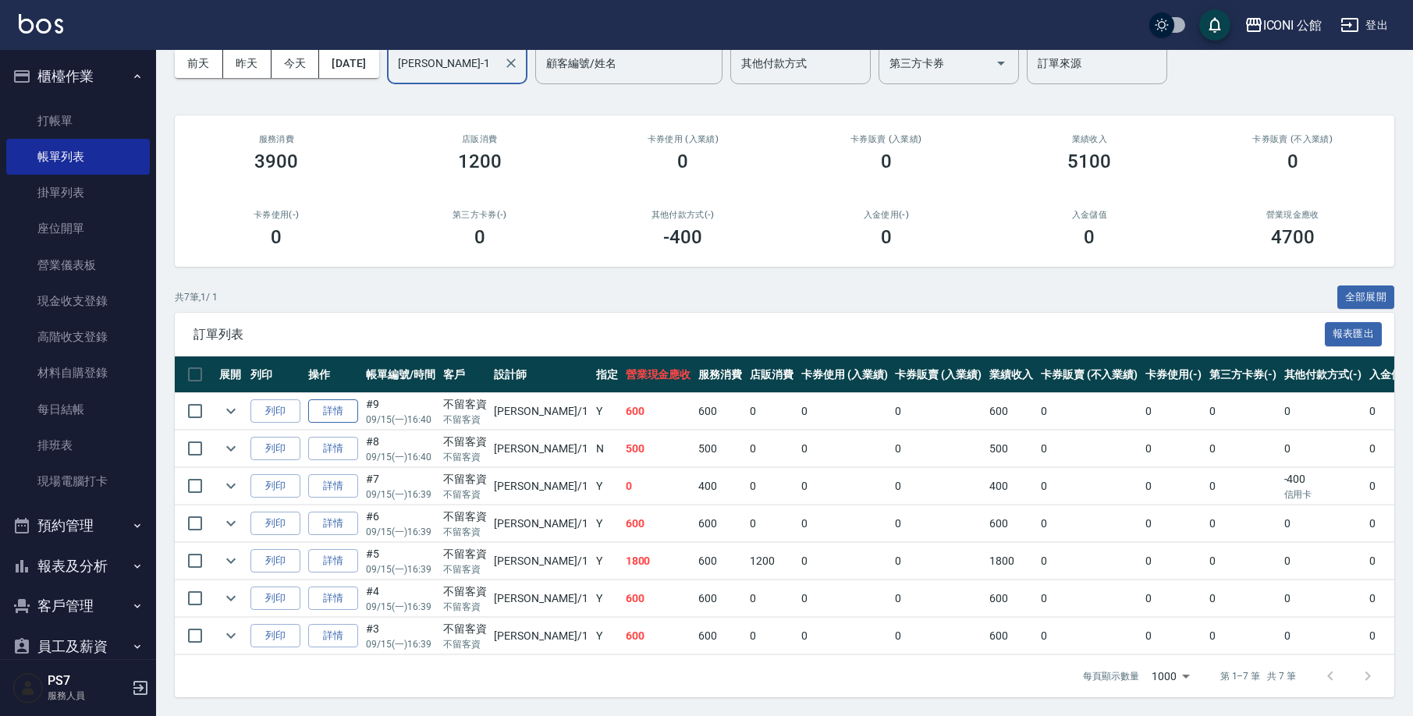
click at [328, 401] on link "詳情" at bounding box center [333, 412] width 50 height 24
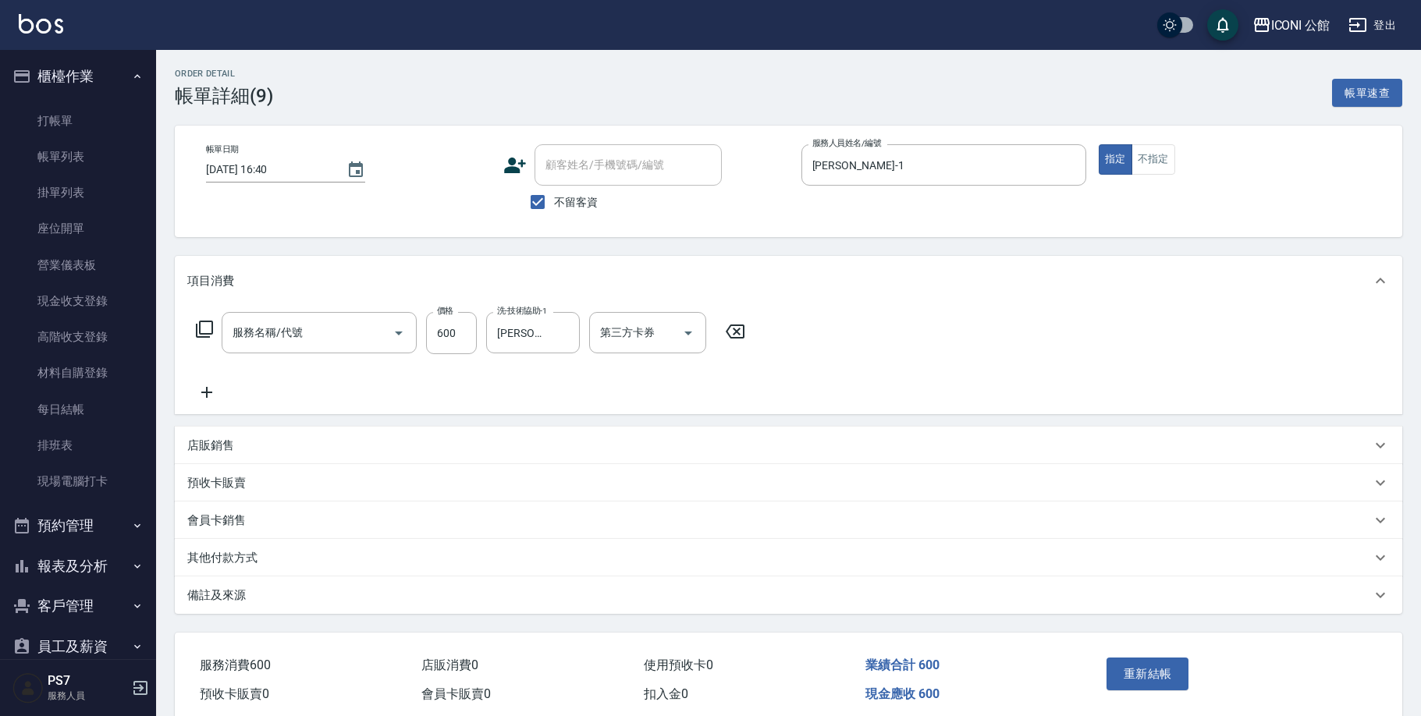
checkbox input "true"
type input "[PERSON_NAME]-1"
type input "指定洗+剪(204)"
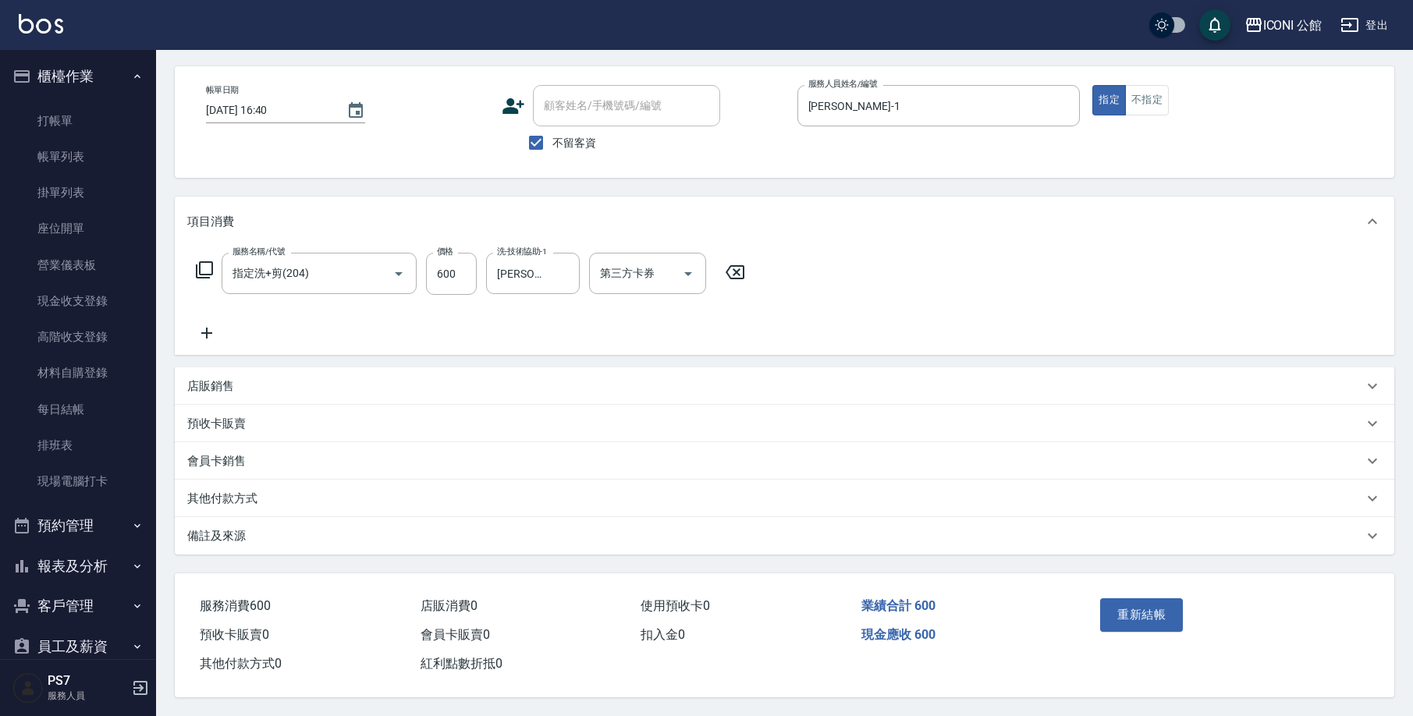
click at [237, 482] on div "其他付款方式" at bounding box center [785, 498] width 1220 height 37
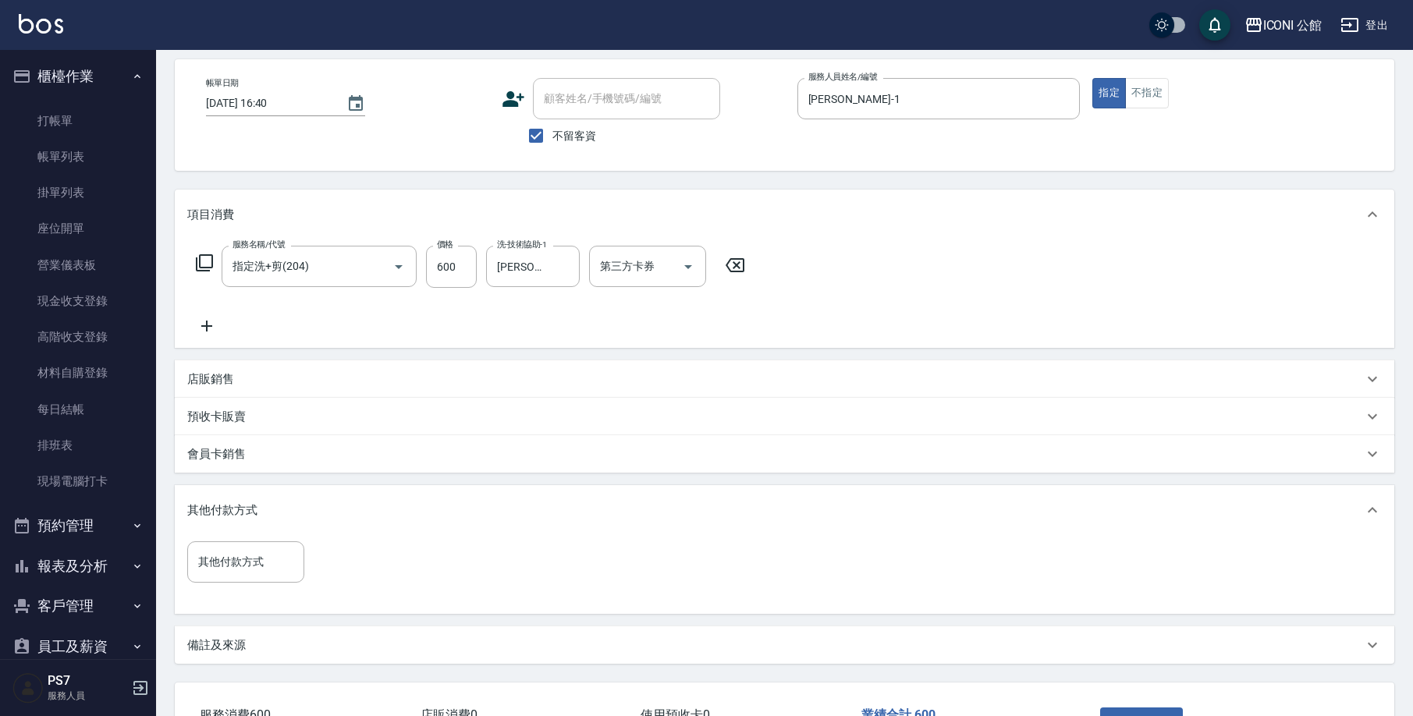
scroll to position [182, 0]
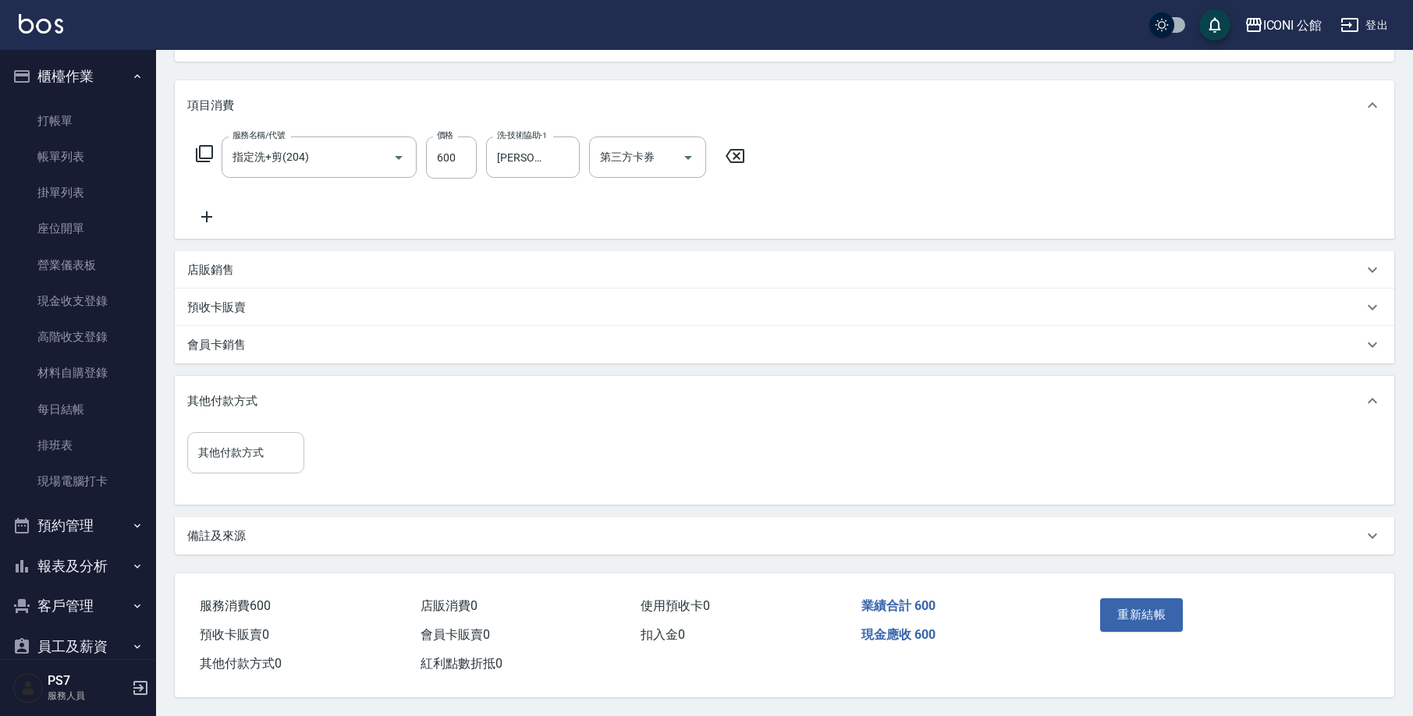
click at [237, 467] on div "其他付款方式" at bounding box center [245, 452] width 117 height 41
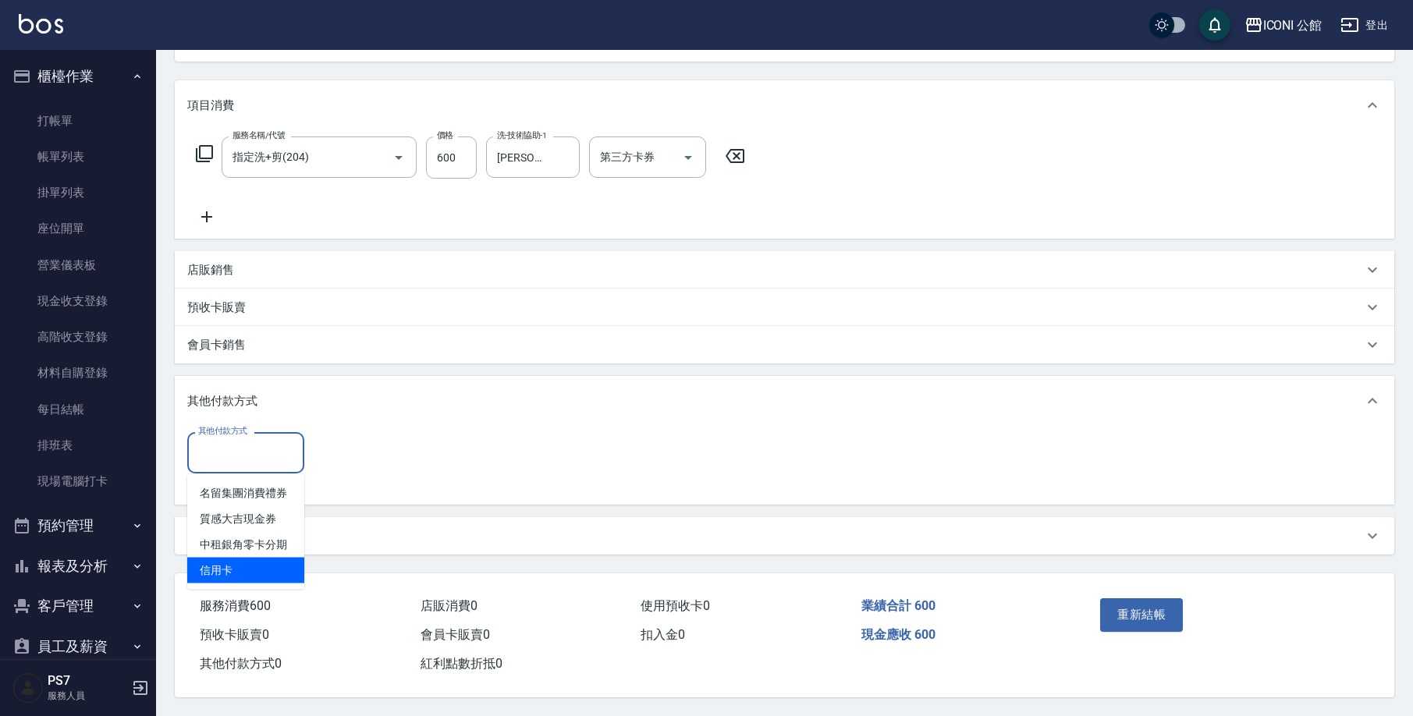
click at [247, 567] on span "信用卡" at bounding box center [245, 571] width 117 height 26
type input "信用卡"
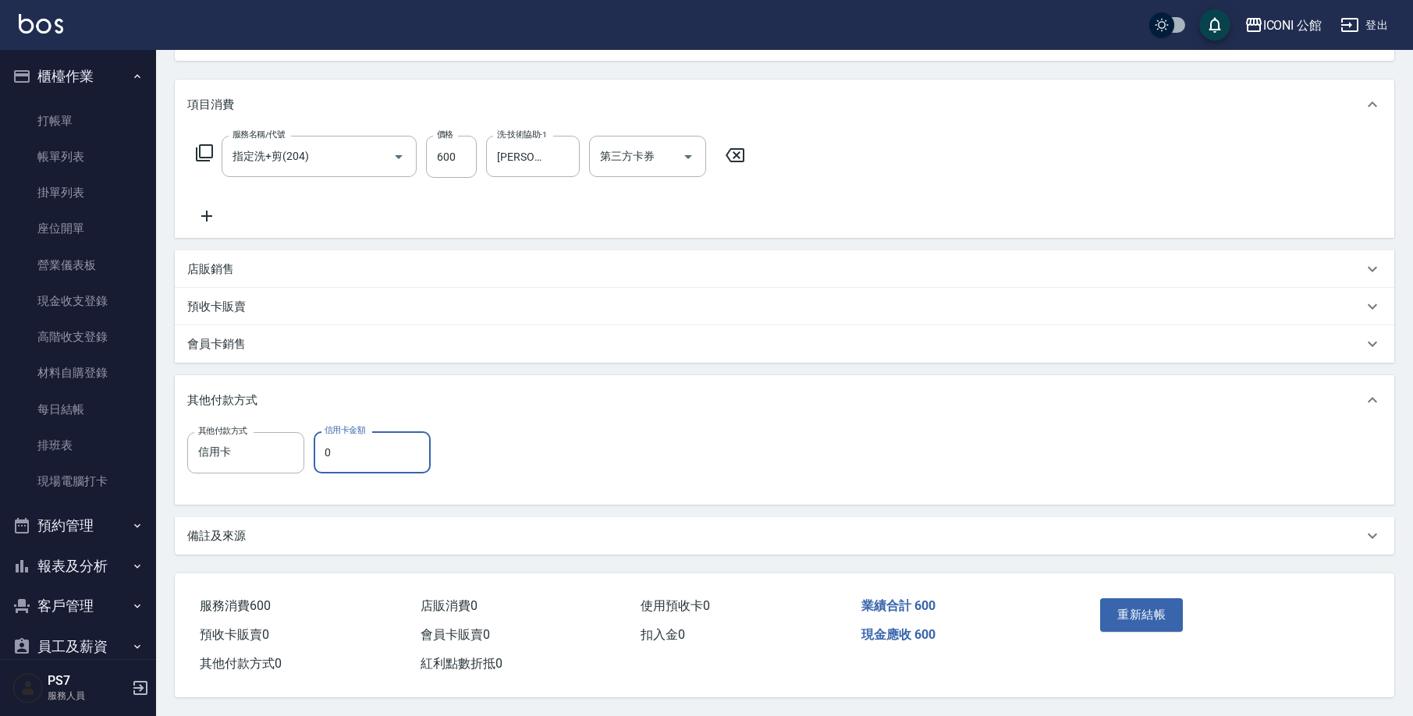
click at [347, 455] on input "0" at bounding box center [372, 453] width 117 height 42
type input "600"
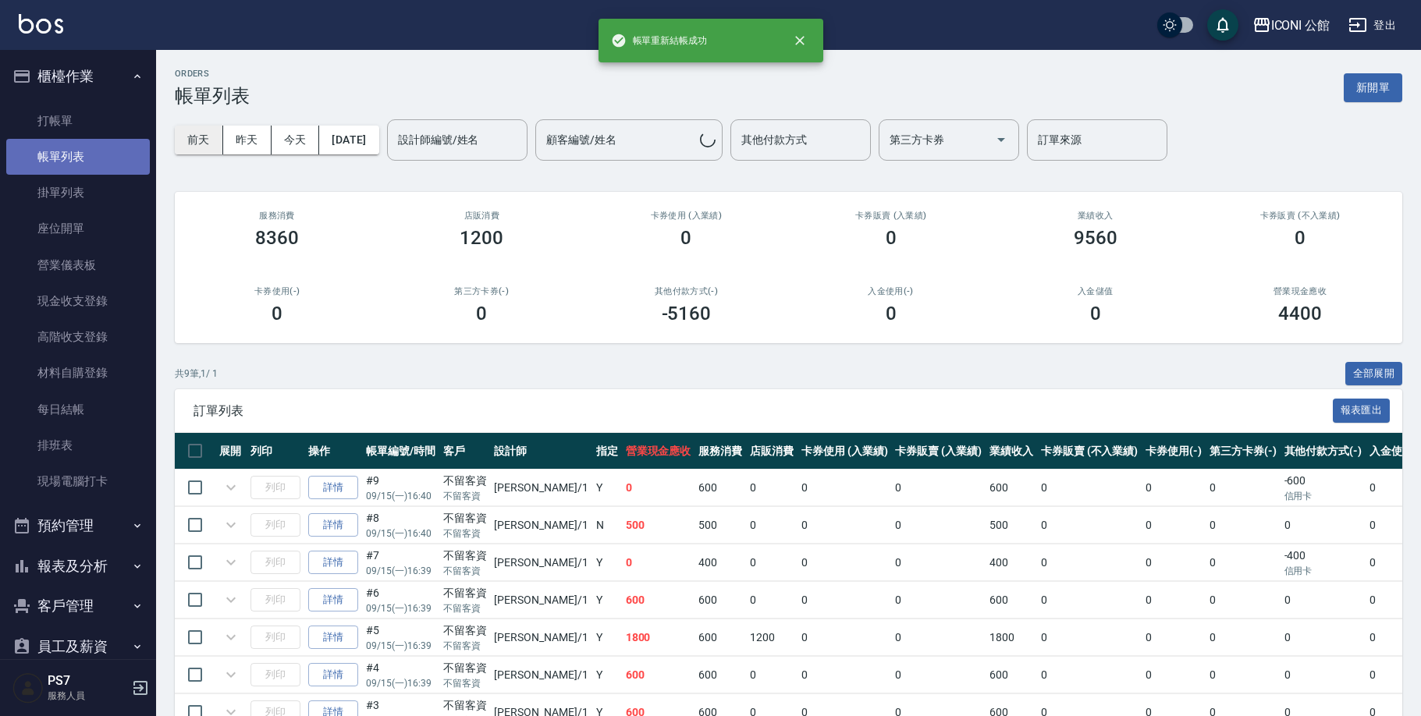
drag, startPoint x: 80, startPoint y: 151, endPoint x: 210, endPoint y: 136, distance: 131.3
click at [80, 151] on link "帳單列表" at bounding box center [78, 157] width 144 height 36
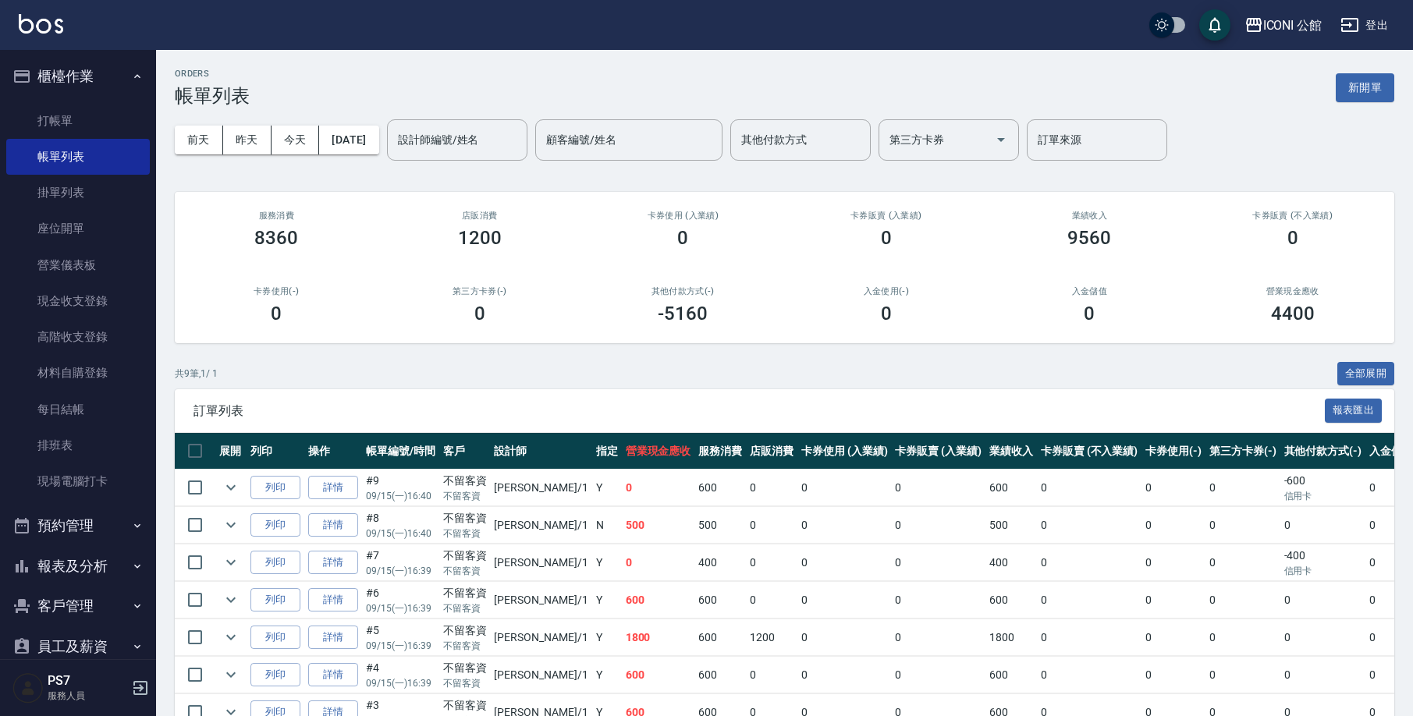
click at [460, 114] on div "[DATE] [DATE] [DATE] [DATE] 設計師編號/姓名 設計師編號/姓名 顧客編號/姓名 顧客編號/姓名 其他付款方式 其他付款方式 第三方…" at bounding box center [785, 140] width 1220 height 66
click at [463, 130] on input "設計師編號/姓名" at bounding box center [457, 139] width 126 height 27
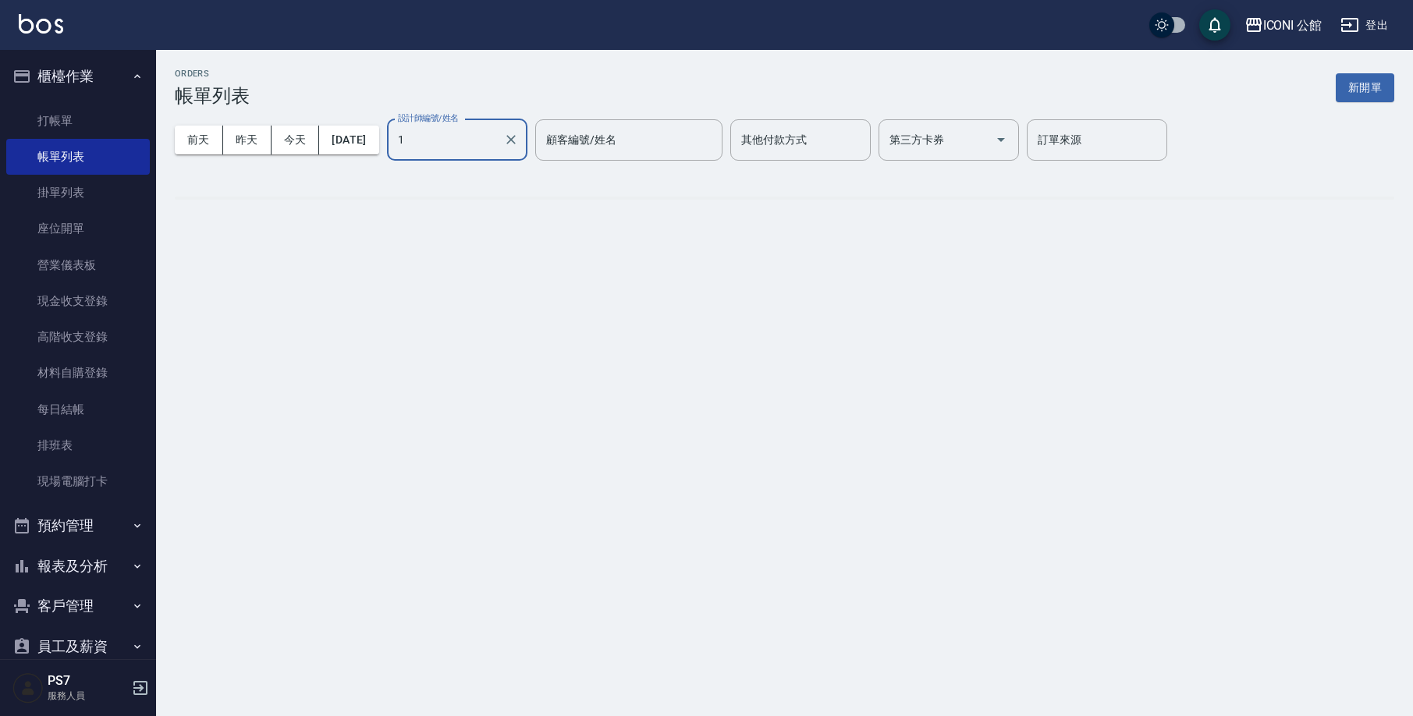
type input "[PERSON_NAME]-1"
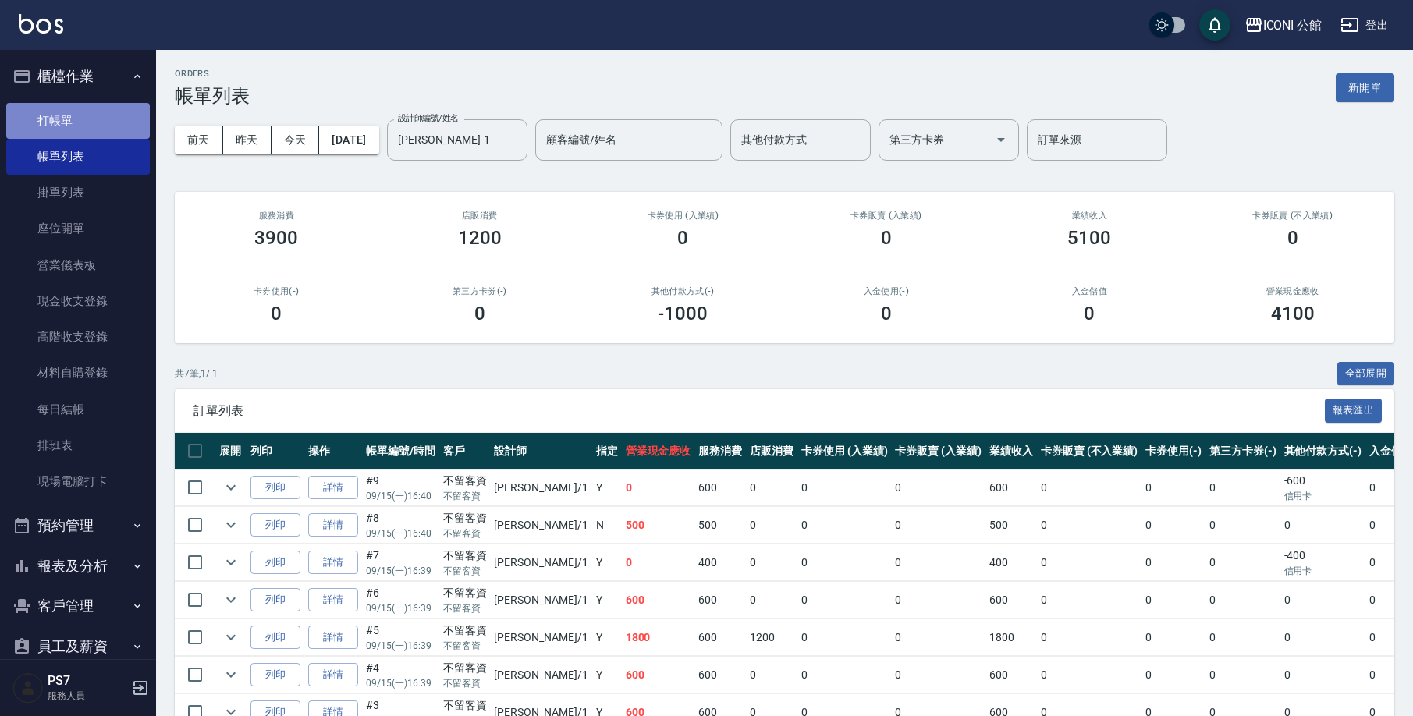
click at [101, 115] on link "打帳單" at bounding box center [78, 121] width 144 height 36
click at [100, 118] on link "打帳單" at bounding box center [78, 121] width 144 height 36
